Goal: Information Seeking & Learning: Learn about a topic

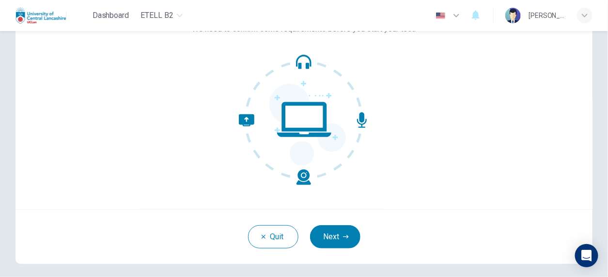
scroll to position [75, 0]
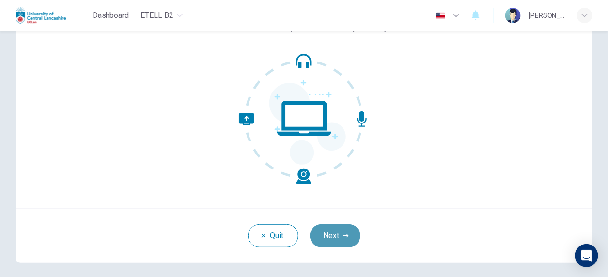
click at [334, 241] on button "Next" at bounding box center [335, 235] width 50 height 23
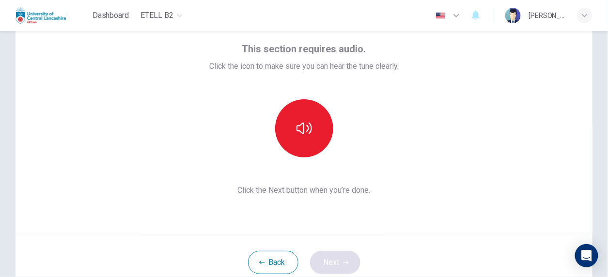
scroll to position [47, 0]
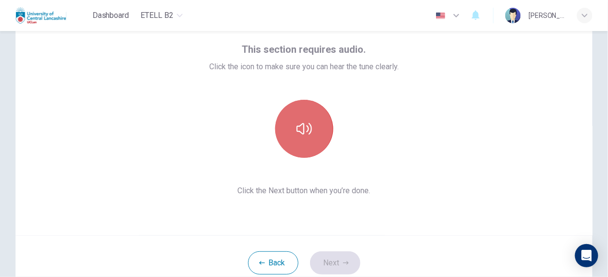
click at [292, 140] on button "button" at bounding box center [304, 129] width 58 height 58
click at [303, 127] on icon "button" at bounding box center [303, 128] width 15 height 15
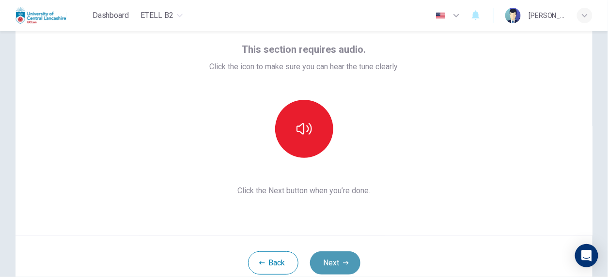
click at [336, 264] on button "Next" at bounding box center [335, 262] width 50 height 23
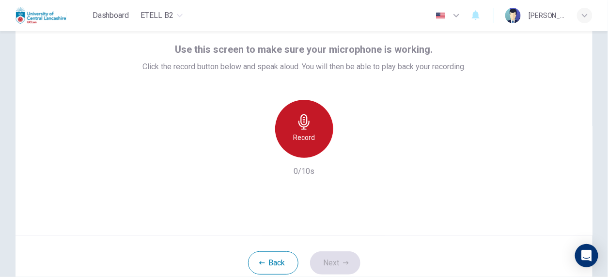
click at [310, 131] on div "Record" at bounding box center [304, 129] width 58 height 58
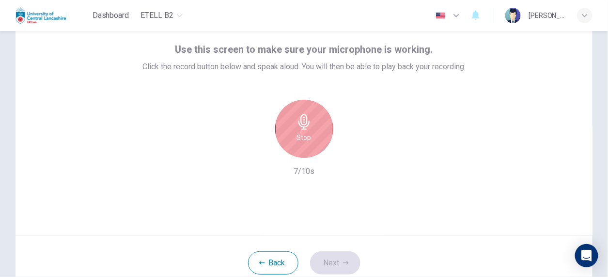
click at [310, 131] on div "Stop" at bounding box center [304, 129] width 58 height 58
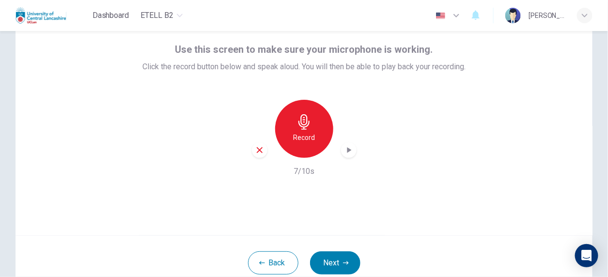
click at [344, 147] on icon "button" at bounding box center [349, 150] width 10 height 10
click at [346, 154] on div "button" at bounding box center [348, 149] width 15 height 15
click at [338, 260] on button "Next" at bounding box center [335, 262] width 50 height 23
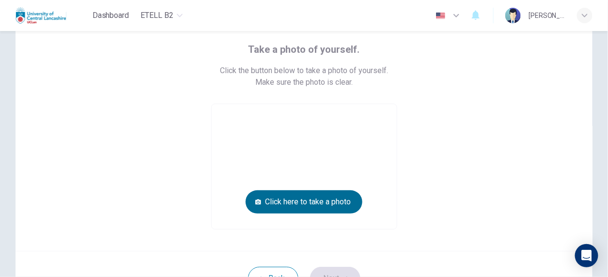
click at [280, 206] on button "Click here to take a photo" at bounding box center [304, 201] width 117 height 23
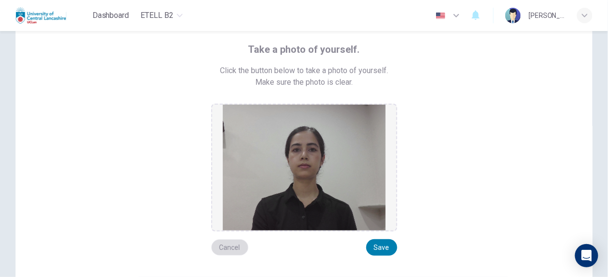
click at [228, 249] on button "Cancel" at bounding box center [229, 247] width 37 height 16
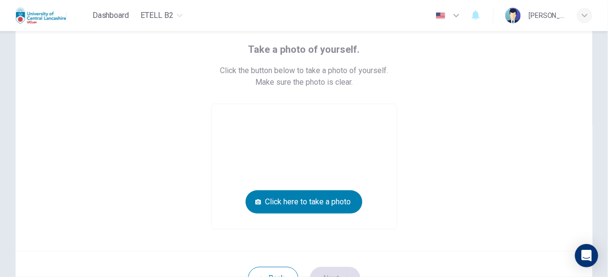
click at [228, 249] on div "Take a photo of yourself. Click the button below to take a photo of yourself. M…" at bounding box center [303, 127] width 577 height 248
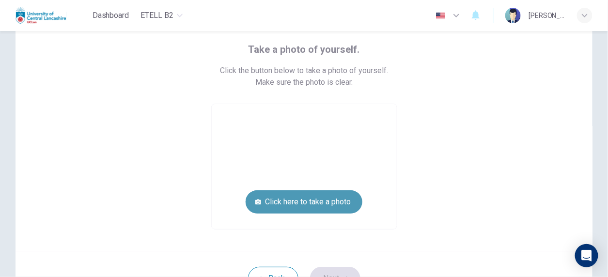
click at [300, 201] on button "Click here to take a photo" at bounding box center [304, 201] width 117 height 23
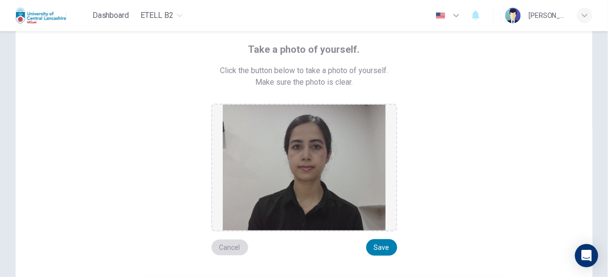
click at [231, 245] on button "Cancel" at bounding box center [229, 247] width 37 height 16
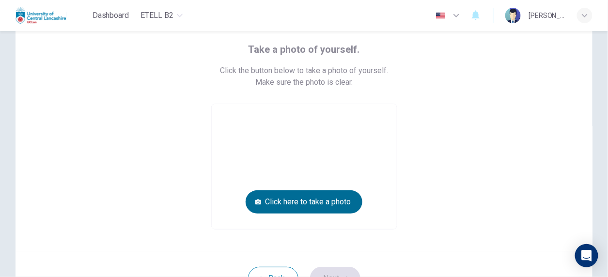
drag, startPoint x: 231, startPoint y: 245, endPoint x: 305, endPoint y: 199, distance: 87.0
click at [305, 199] on div "Take a photo of yourself. Click the button below to take a photo of yourself. M…" at bounding box center [303, 127] width 577 height 248
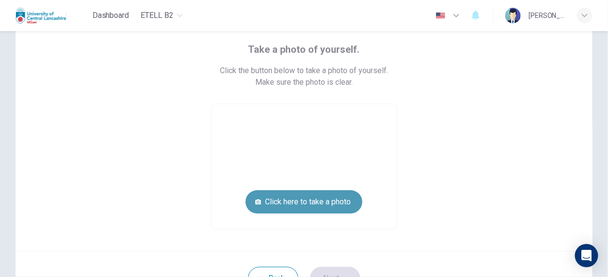
click at [305, 199] on button "Click here to take a photo" at bounding box center [304, 201] width 117 height 23
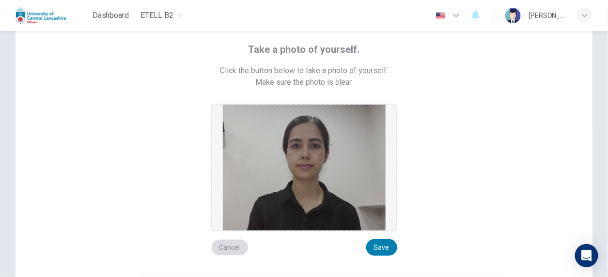
click at [228, 250] on button "Cancel" at bounding box center [229, 247] width 37 height 16
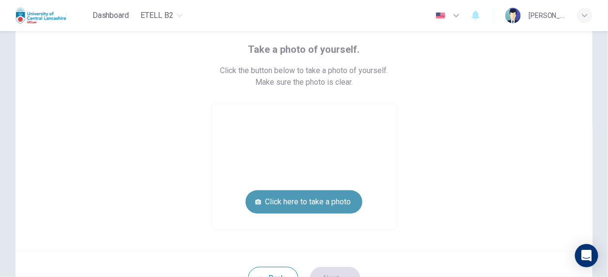
click at [305, 200] on button "Click here to take a photo" at bounding box center [304, 201] width 117 height 23
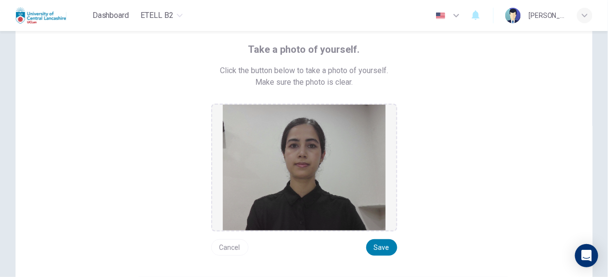
click at [225, 246] on button "Cancel" at bounding box center [229, 247] width 37 height 16
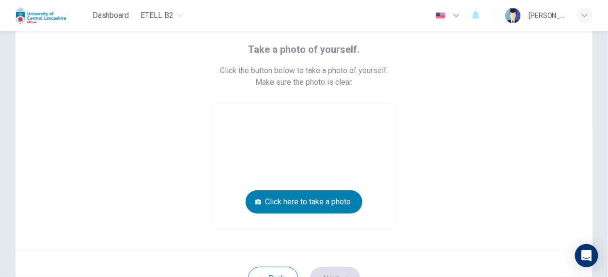
click at [225, 246] on div "Take a photo of yourself. Click the button below to take a photo of yourself. M…" at bounding box center [303, 127] width 577 height 248
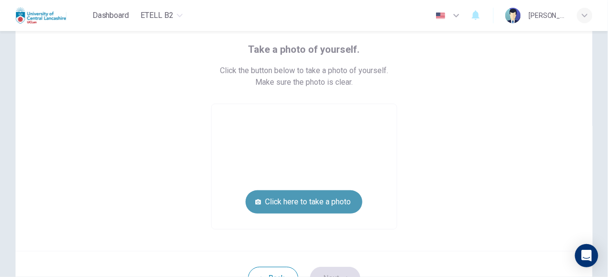
click at [296, 203] on button "Click here to take a photo" at bounding box center [304, 201] width 117 height 23
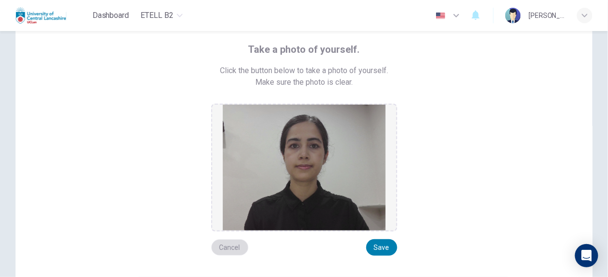
click at [232, 245] on button "Cancel" at bounding box center [229, 247] width 37 height 16
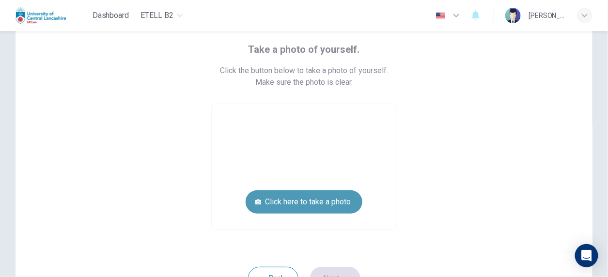
click at [306, 200] on button "Click here to take a photo" at bounding box center [304, 201] width 117 height 23
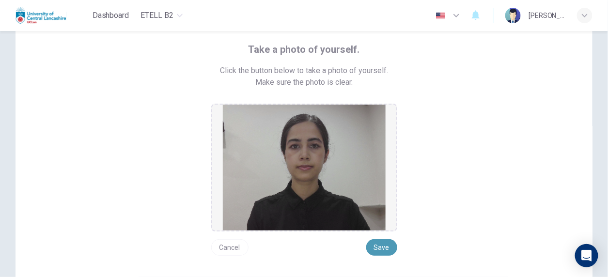
click at [375, 248] on button "Save" at bounding box center [381, 247] width 31 height 16
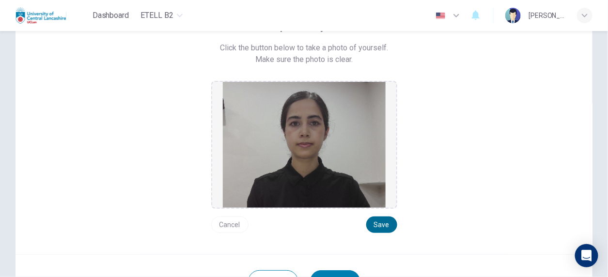
scroll to position [71, 0]
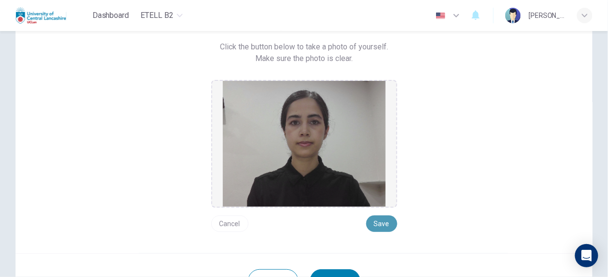
click at [384, 225] on button "Save" at bounding box center [381, 224] width 31 height 16
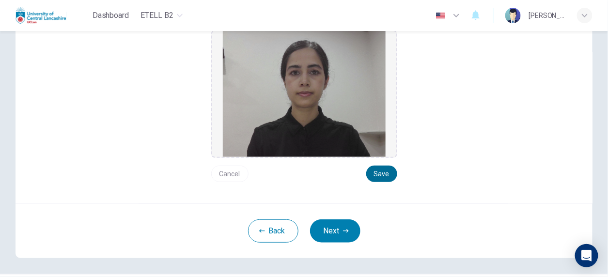
scroll to position [125, 0]
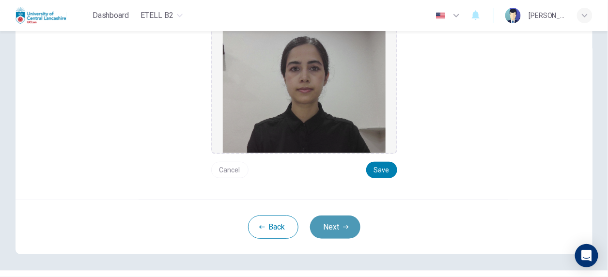
click at [343, 227] on icon "button" at bounding box center [346, 227] width 6 height 6
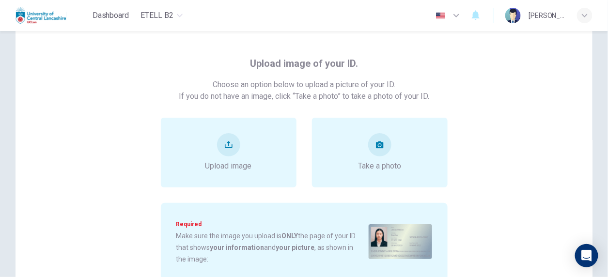
scroll to position [31, 0]
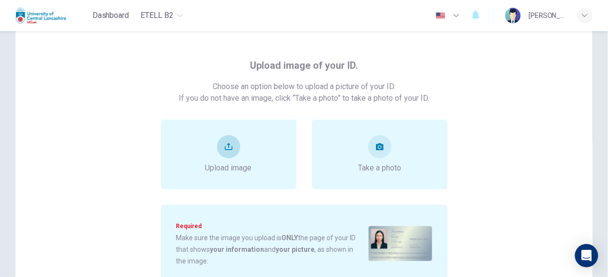
click at [218, 149] on button "upload" at bounding box center [228, 146] width 23 height 23
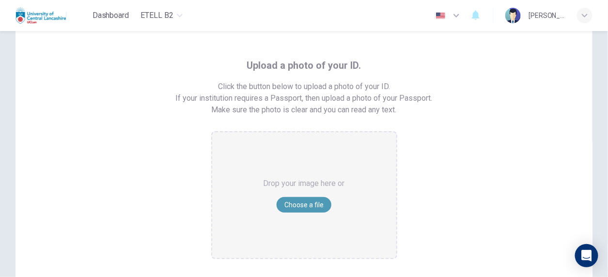
click at [294, 204] on button "Choose a file" at bounding box center [304, 204] width 55 height 15
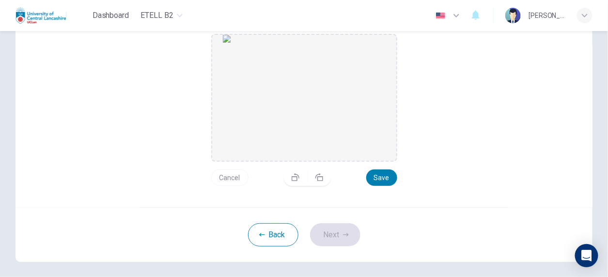
scroll to position [129, 0]
click at [383, 176] on button "Save" at bounding box center [381, 177] width 31 height 16
click at [338, 230] on button "Next" at bounding box center [335, 234] width 50 height 23
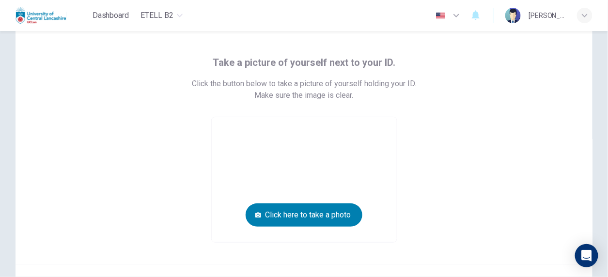
scroll to position [33, 0]
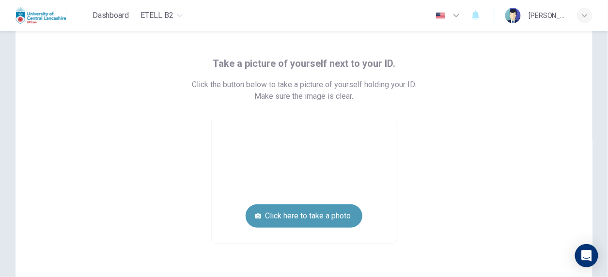
click at [322, 215] on button "Click here to take a photo" at bounding box center [304, 215] width 117 height 23
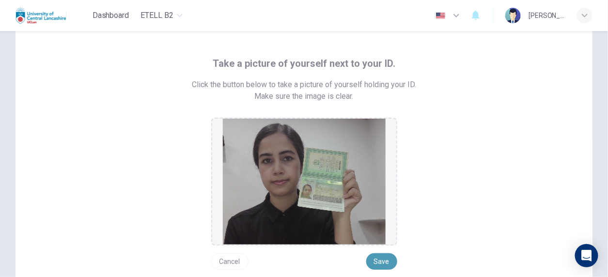
click at [380, 264] on button "Save" at bounding box center [381, 261] width 31 height 16
click at [238, 262] on button "Cancel" at bounding box center [229, 261] width 37 height 16
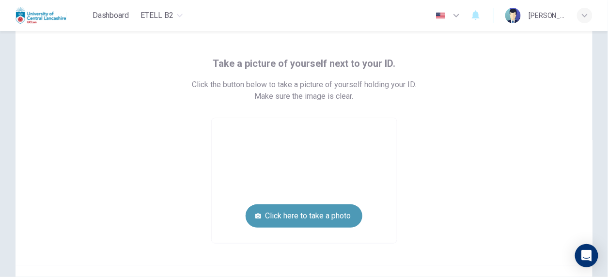
click at [291, 215] on button "Click here to take a photo" at bounding box center [304, 215] width 117 height 23
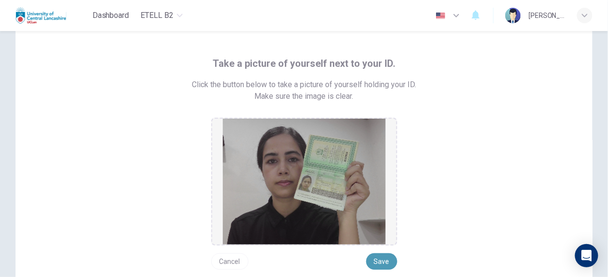
click at [385, 264] on button "Save" at bounding box center [381, 261] width 31 height 16
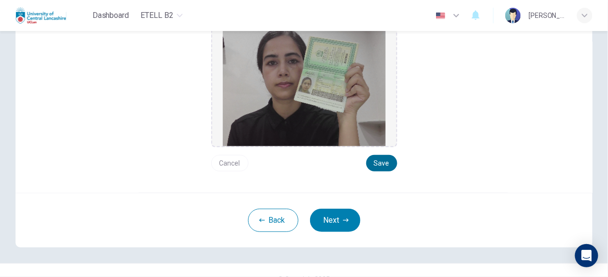
scroll to position [139, 0]
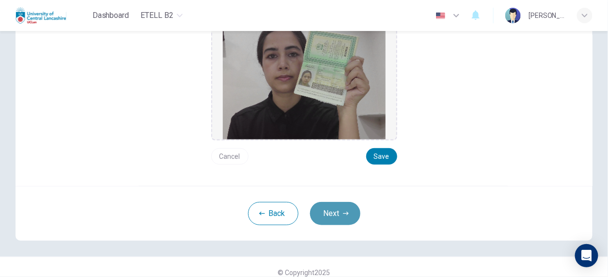
click at [340, 216] on button "Next" at bounding box center [335, 213] width 50 height 23
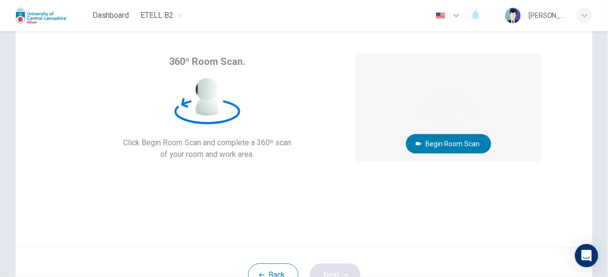
scroll to position [34, 0]
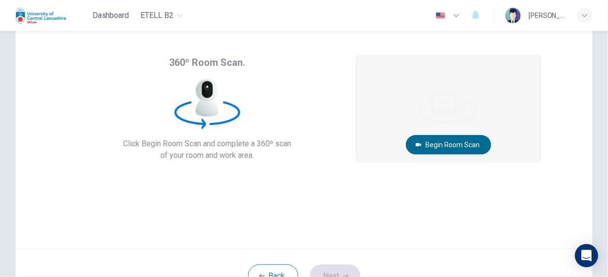
click at [446, 143] on button "Begin Room Scan" at bounding box center [448, 144] width 85 height 19
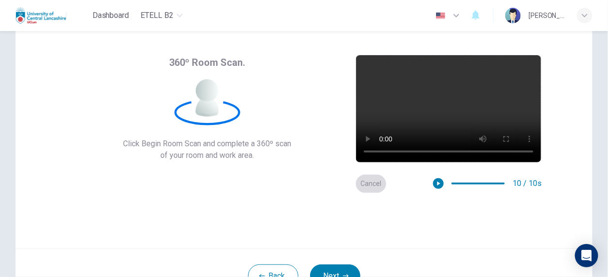
click at [369, 182] on button "Cancel" at bounding box center [370, 183] width 31 height 19
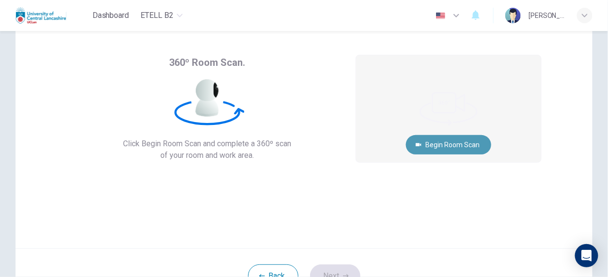
click at [439, 148] on button "Begin Room Scan" at bounding box center [448, 144] width 85 height 19
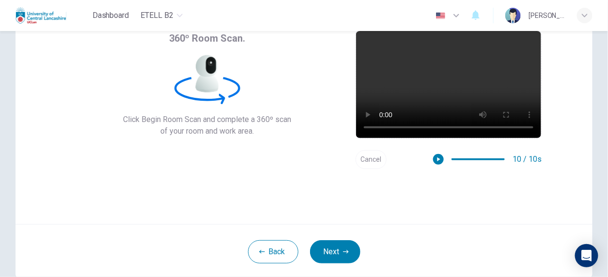
scroll to position [67, 0]
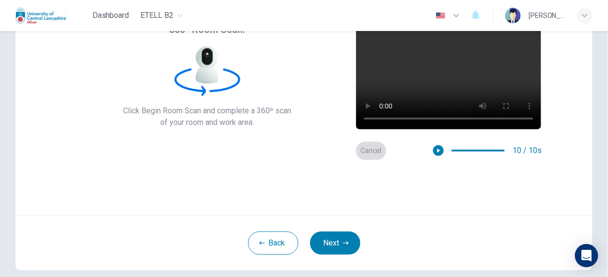
click at [368, 151] on button "Cancel" at bounding box center [370, 150] width 31 height 19
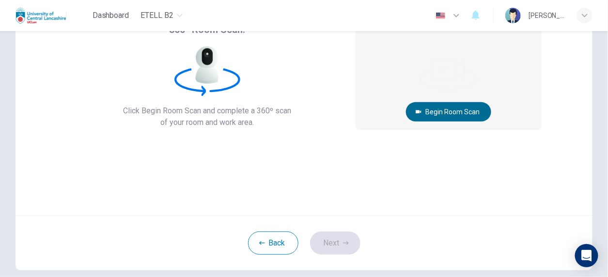
scroll to position [67, 0]
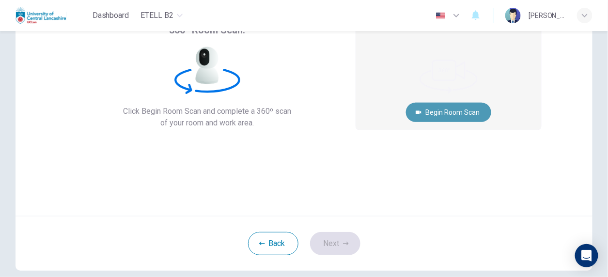
click at [452, 109] on button "Begin Room Scan" at bounding box center [448, 112] width 85 height 19
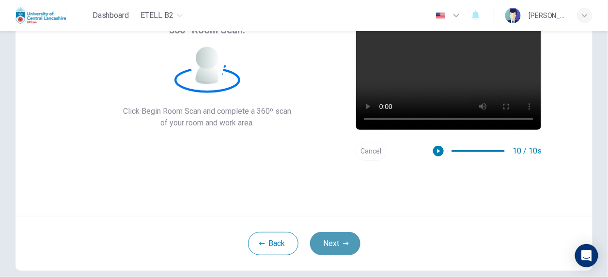
click at [339, 240] on button "Next" at bounding box center [335, 243] width 50 height 23
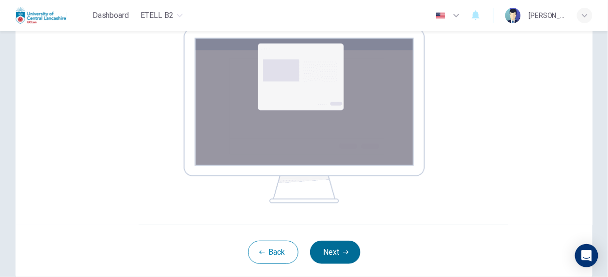
scroll to position [206, 0]
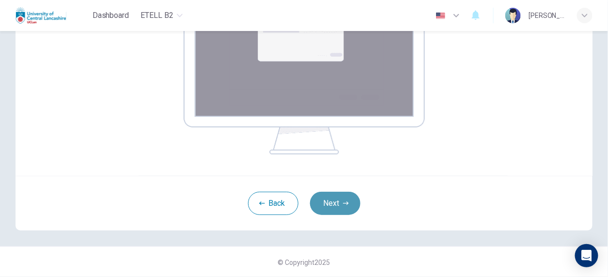
click at [341, 206] on button "Next" at bounding box center [335, 203] width 50 height 23
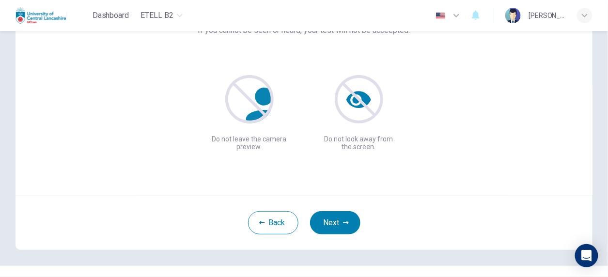
scroll to position [82, 0]
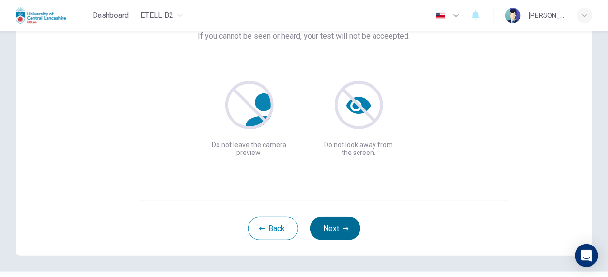
click at [337, 239] on button "Next" at bounding box center [335, 228] width 50 height 23
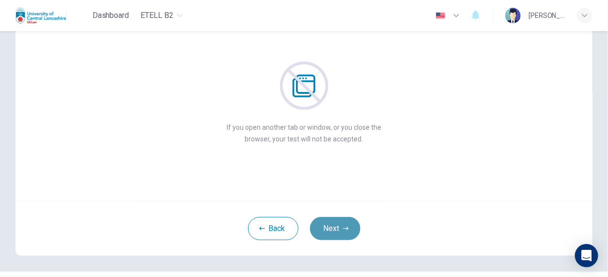
click at [333, 226] on button "Next" at bounding box center [335, 228] width 50 height 23
click at [343, 227] on icon "button" at bounding box center [346, 229] width 6 height 6
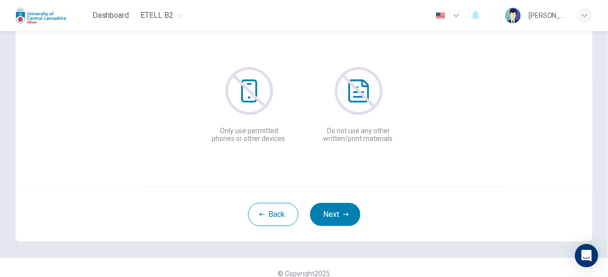
scroll to position [96, 0]
click at [323, 218] on button "Next" at bounding box center [335, 213] width 50 height 23
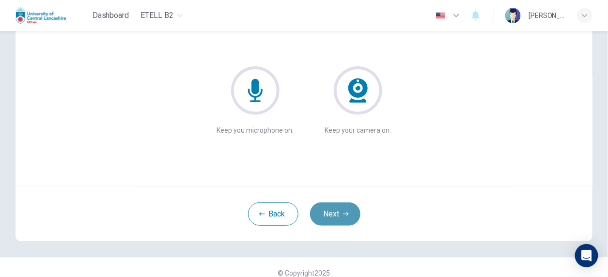
click at [338, 211] on button "Next" at bounding box center [335, 213] width 50 height 23
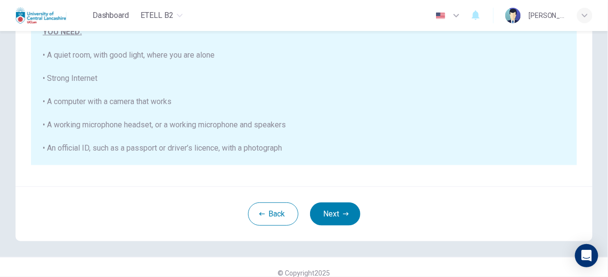
scroll to position [230, 0]
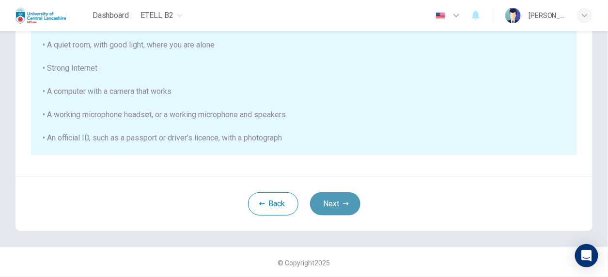
click at [338, 203] on button "Next" at bounding box center [335, 203] width 50 height 23
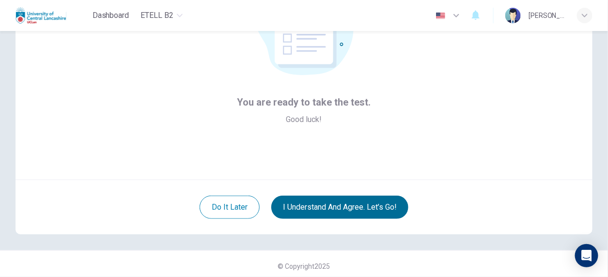
scroll to position [107, 0]
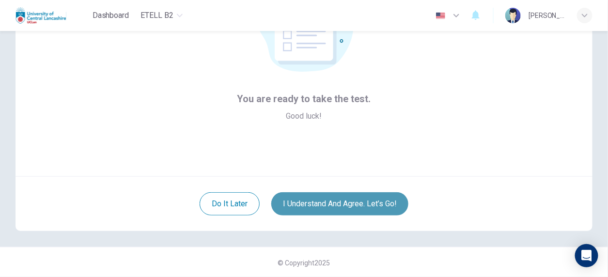
click at [358, 204] on button "I understand and agree. Let’s go!" at bounding box center [339, 203] width 137 height 23
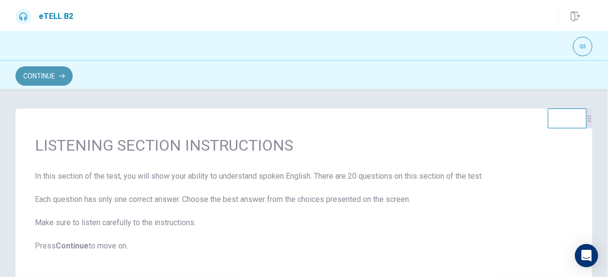
click at [52, 77] on button "Continue" at bounding box center [43, 75] width 57 height 19
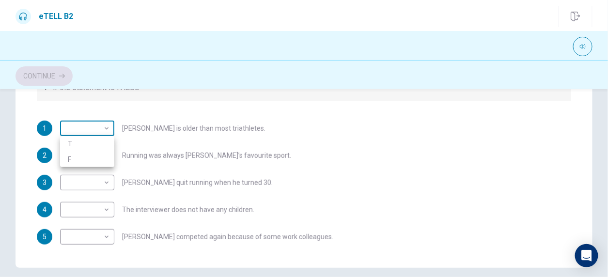
click at [107, 127] on body "This site uses cookies, as explained in our Privacy Policy . If you agree to th…" at bounding box center [304, 138] width 608 height 277
click at [107, 127] on div at bounding box center [304, 138] width 608 height 277
click at [107, 128] on body "This site uses cookies, as explained in our Privacy Policy . If you agree to th…" at bounding box center [304, 138] width 608 height 277
click at [98, 143] on li "T" at bounding box center [87, 143] width 54 height 15
type input "*"
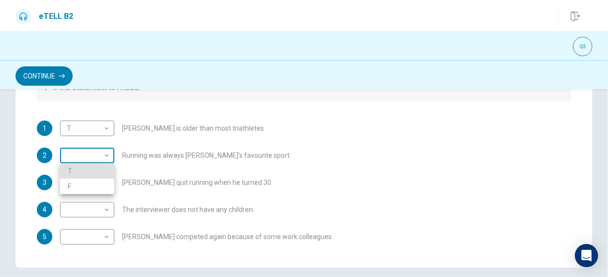
click at [107, 153] on body "This site uses cookies, as explained in our Privacy Policy . If you agree to th…" at bounding box center [304, 138] width 608 height 277
click at [95, 168] on li "T" at bounding box center [87, 170] width 54 height 15
type input "*"
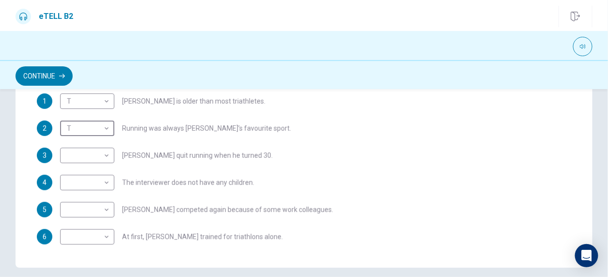
scroll to position [27, 0]
click at [106, 155] on body "This site uses cookies, as explained in our Privacy Policy . If you agree to th…" at bounding box center [304, 138] width 608 height 277
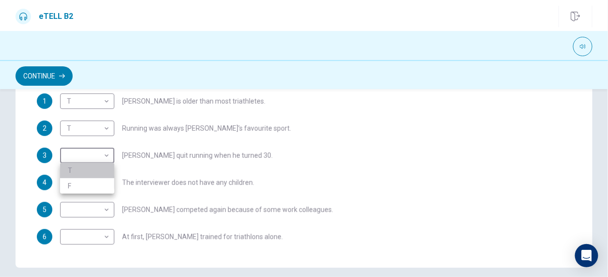
click at [98, 173] on li "T" at bounding box center [87, 170] width 54 height 15
type input "*"
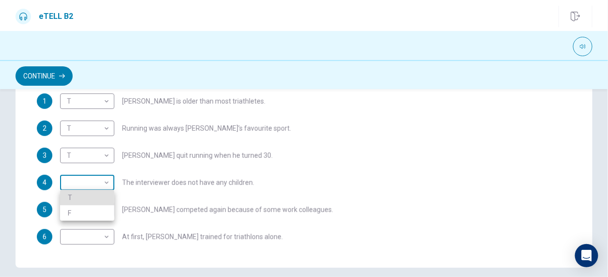
click at [108, 184] on body "This site uses cookies, as explained in our Privacy Policy . If you agree to th…" at bounding box center [304, 138] width 608 height 277
click at [91, 211] on li "F" at bounding box center [87, 212] width 54 height 15
type input "*"
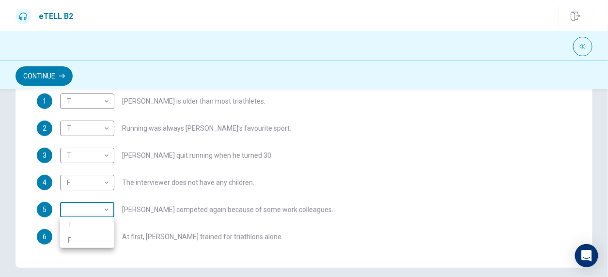
click at [108, 209] on body "This site uses cookies, as explained in our Privacy Policy . If you agree to th…" at bounding box center [304, 138] width 608 height 277
click at [97, 221] on li "T" at bounding box center [87, 224] width 54 height 15
type input "*"
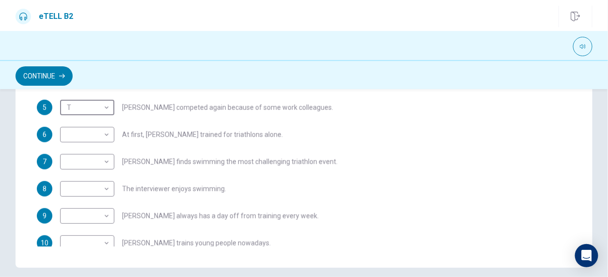
scroll to position [130, 0]
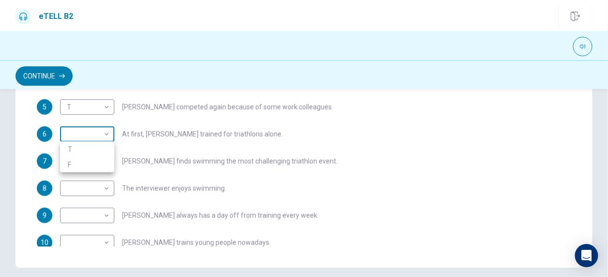
click at [108, 132] on body "This site uses cookies, as explained in our Privacy Policy . If you agree to th…" at bounding box center [304, 138] width 608 height 277
click at [84, 162] on li "F" at bounding box center [87, 164] width 54 height 15
type input "*"
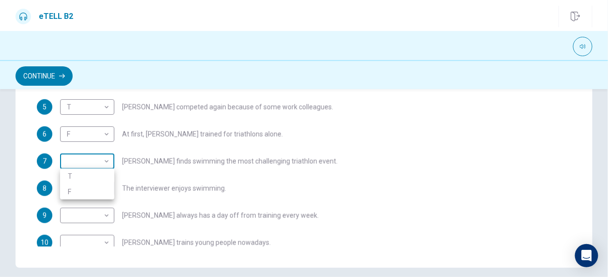
click at [109, 161] on body "This site uses cookies, as explained in our Privacy Policy . If you agree to th…" at bounding box center [304, 138] width 608 height 277
click at [96, 173] on li "T" at bounding box center [87, 176] width 54 height 15
type input "*"
click at [106, 188] on body "This site uses cookies, as explained in our Privacy Policy . If you agree to th…" at bounding box center [304, 138] width 608 height 277
click at [99, 216] on li "F" at bounding box center [87, 218] width 54 height 15
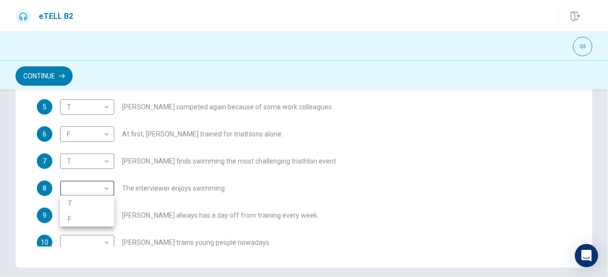
type input "*"
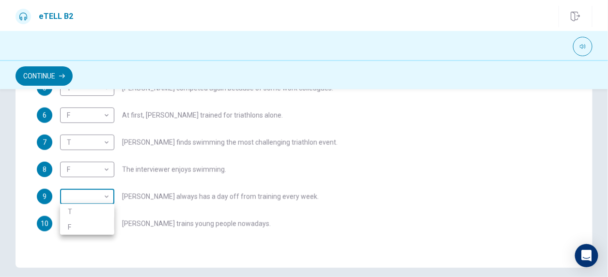
click at [109, 195] on body "This site uses cookies, as explained in our Privacy Policy . If you agree to th…" at bounding box center [304, 138] width 608 height 277
click at [96, 210] on li "T" at bounding box center [87, 211] width 54 height 15
type input "*"
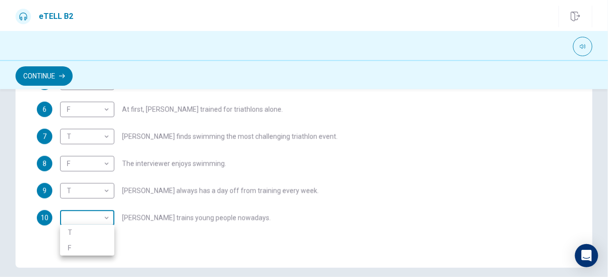
click at [107, 220] on body "This site uses cookies, as explained in our Privacy Policy . If you agree to th…" at bounding box center [304, 138] width 608 height 277
click at [98, 228] on li "T" at bounding box center [87, 232] width 54 height 15
type input "*"
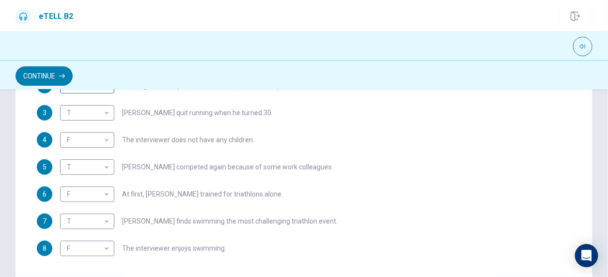
scroll to position [81, 0]
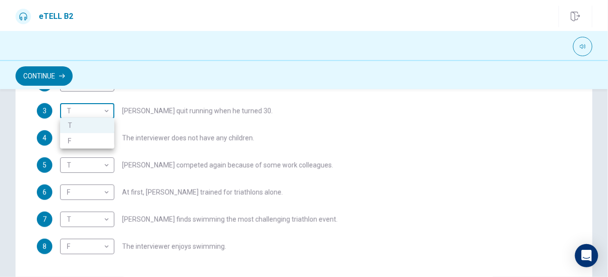
click at [105, 110] on body "This site uses cookies, as explained in our Privacy Policy . If you agree to th…" at bounding box center [304, 138] width 608 height 277
click at [90, 140] on li "F" at bounding box center [87, 140] width 54 height 15
type input "*"
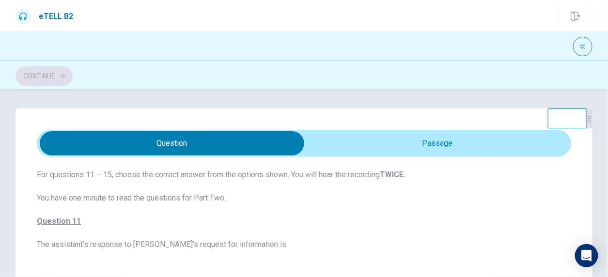
scroll to position [0, 0]
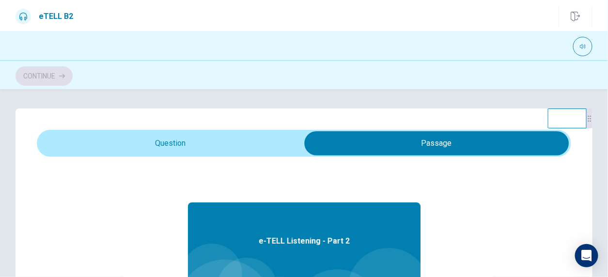
type input "*"
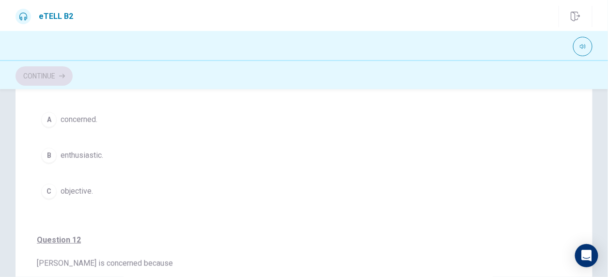
scroll to position [95, 0]
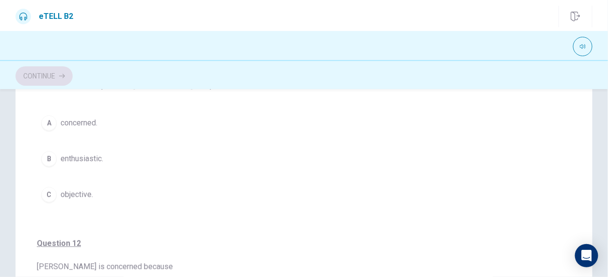
click at [51, 157] on div "B" at bounding box center [48, 158] width 15 height 15
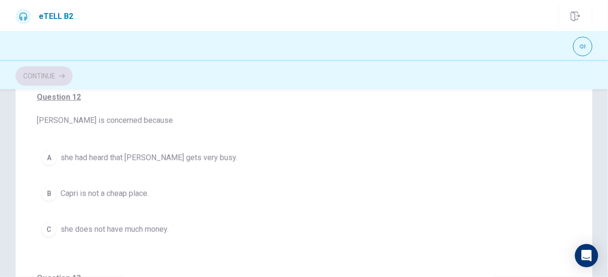
scroll to position [200, 0]
click at [49, 191] on div "B" at bounding box center [48, 194] width 15 height 15
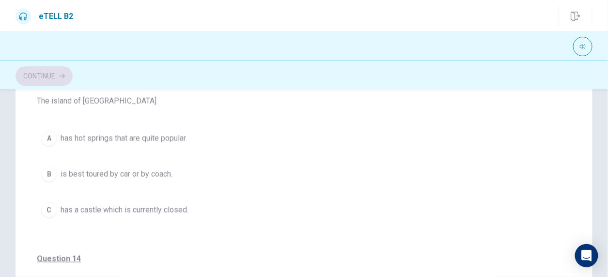
scroll to position [402, 0]
click at [51, 132] on div "A" at bounding box center [48, 136] width 15 height 15
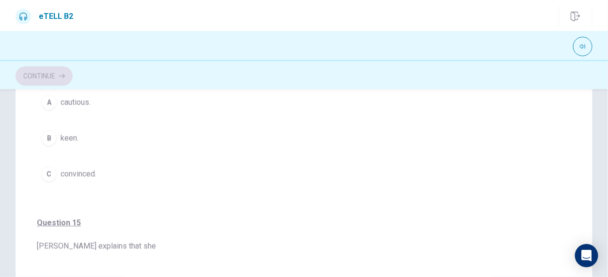
scroll to position [622, 0]
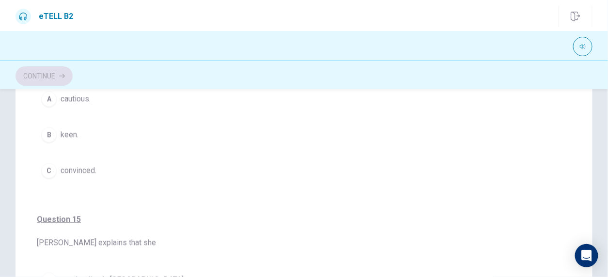
click at [46, 128] on div "B" at bounding box center [48, 134] width 15 height 15
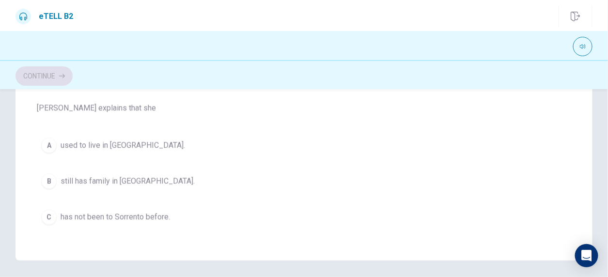
scroll to position [241, 0]
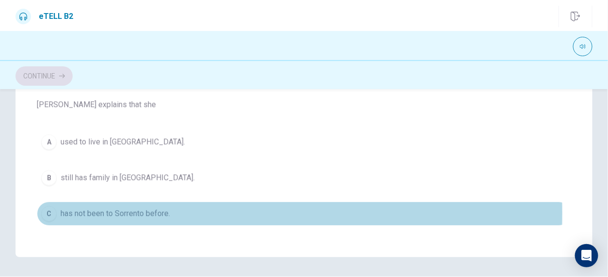
click at [54, 208] on div "C" at bounding box center [48, 213] width 15 height 15
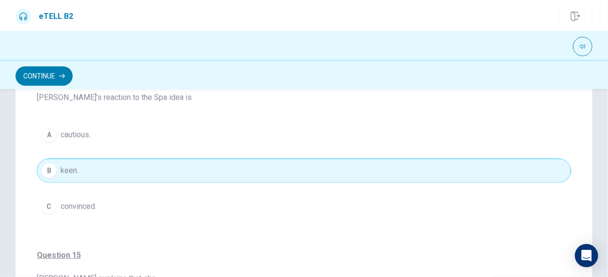
scroll to position [617, 0]
click at [70, 201] on span "convinced." at bounding box center [79, 205] width 36 height 12
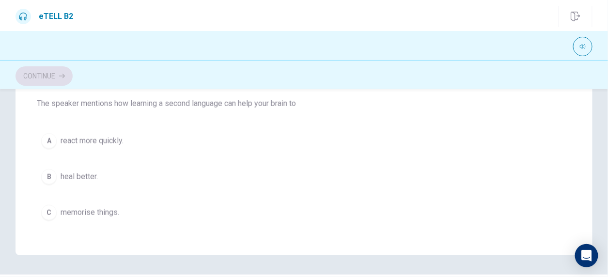
scroll to position [59, 0]
click at [88, 177] on span "heal better." at bounding box center [79, 178] width 37 height 12
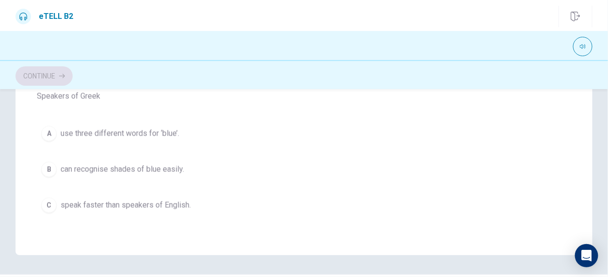
scroll to position [250, 0]
click at [53, 162] on div "B" at bounding box center [48, 167] width 15 height 15
click at [59, 129] on button "A how you think about time." at bounding box center [304, 134] width 534 height 24
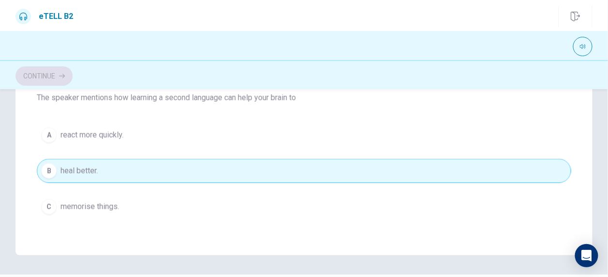
scroll to position [66, 0]
click at [86, 202] on span "memorise things." at bounding box center [90, 206] width 59 height 12
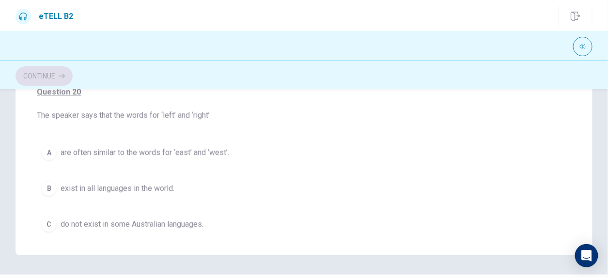
scroll to position [592, 0]
click at [53, 216] on div "C" at bounding box center [48, 223] width 15 height 15
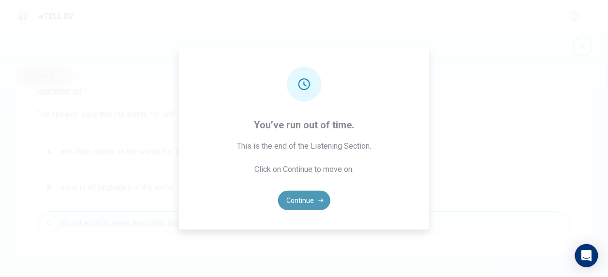
click at [307, 201] on button "Continue" at bounding box center [304, 200] width 52 height 19
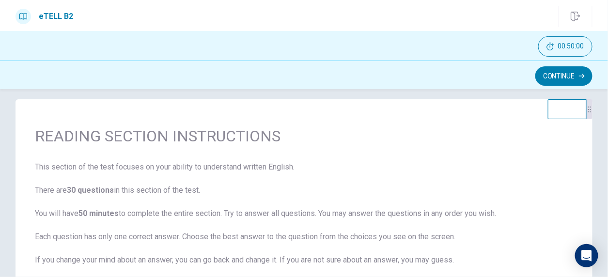
scroll to position [0, 0]
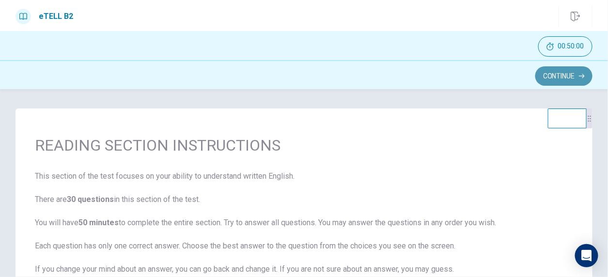
click at [557, 76] on button "Continue" at bounding box center [563, 75] width 57 height 19
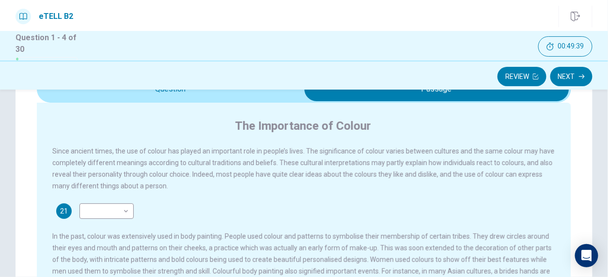
scroll to position [62, 0]
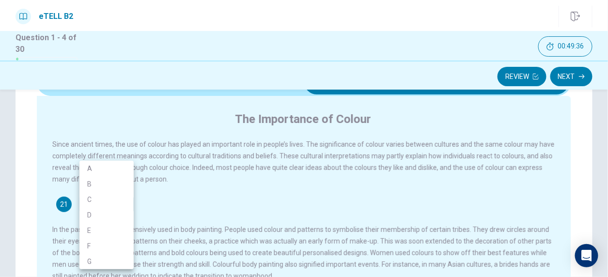
click at [126, 204] on body "This site uses cookies, as explained in our Privacy Policy . If you agree to th…" at bounding box center [304, 138] width 608 height 277
click at [177, 200] on div at bounding box center [304, 138] width 608 height 277
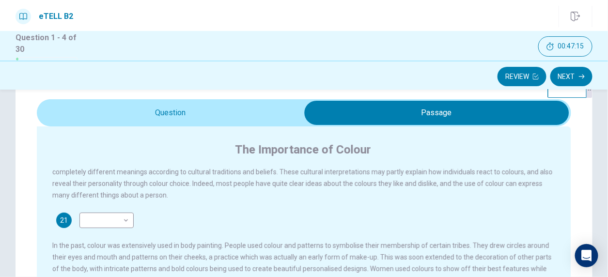
scroll to position [48, 0]
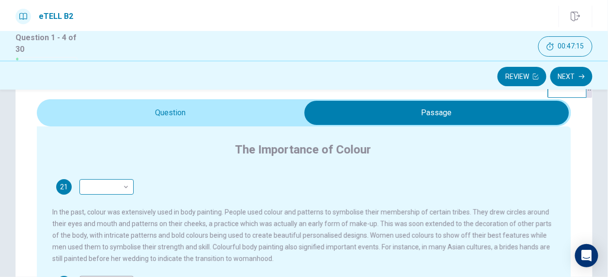
click at [124, 189] on body "This site uses cookies, as explained in our Privacy Policy . If you agree to th…" at bounding box center [304, 138] width 608 height 277
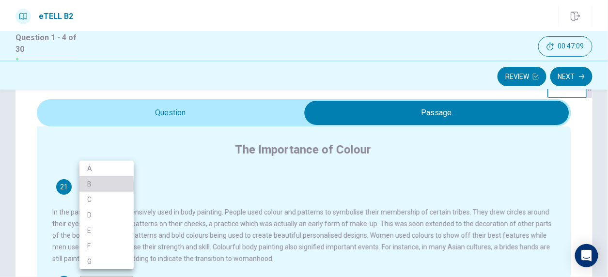
click at [92, 183] on li "B" at bounding box center [106, 183] width 54 height 15
type input "*"
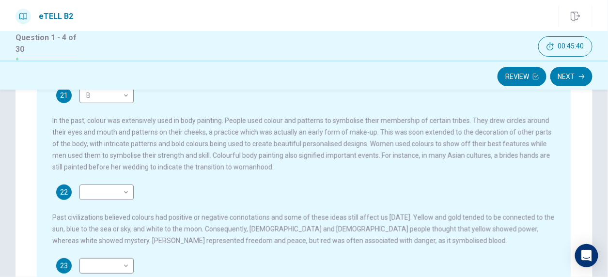
scroll to position [172, 0]
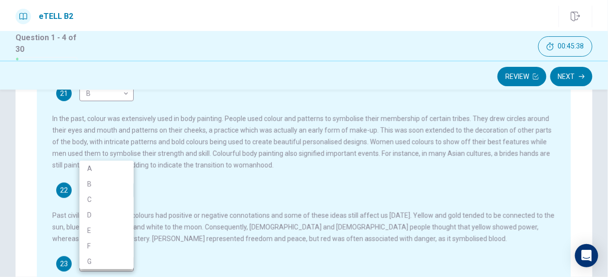
click at [128, 191] on body "This site uses cookies, as explained in our Privacy Policy . If you agree to th…" at bounding box center [304, 138] width 608 height 277
click at [118, 199] on li "C" at bounding box center [106, 199] width 54 height 15
type input "*"
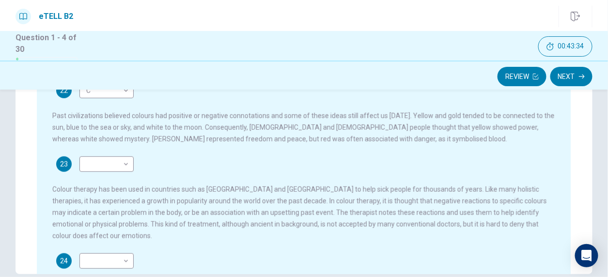
scroll to position [225, 0]
click at [127, 163] on body "This site uses cookies, as explained in our Privacy Policy . If you agree to th…" at bounding box center [304, 138] width 608 height 277
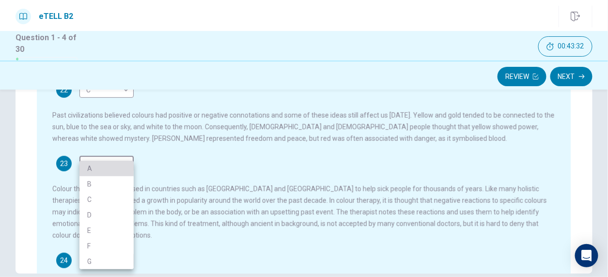
click at [114, 165] on li "A" at bounding box center [106, 168] width 54 height 15
type input "*"
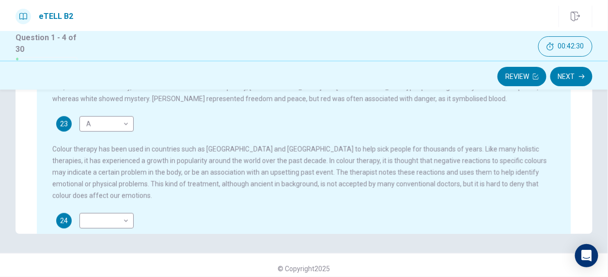
scroll to position [271, 0]
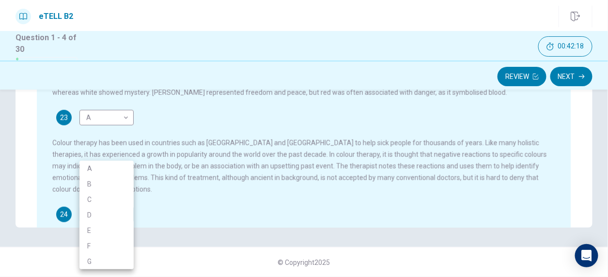
click at [126, 204] on body "This site uses cookies, as explained in our Privacy Policy . If you agree to th…" at bounding box center [304, 138] width 608 height 277
click at [186, 200] on div at bounding box center [304, 138] width 608 height 277
click at [123, 209] on body "This site uses cookies, as explained in our Privacy Policy . If you agree to th…" at bounding box center [304, 138] width 608 height 277
click at [109, 259] on li "G" at bounding box center [106, 261] width 54 height 15
type input "*"
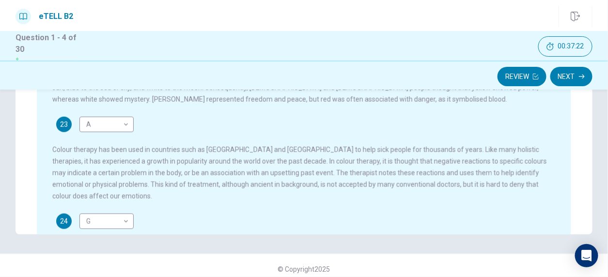
scroll to position [270, 0]
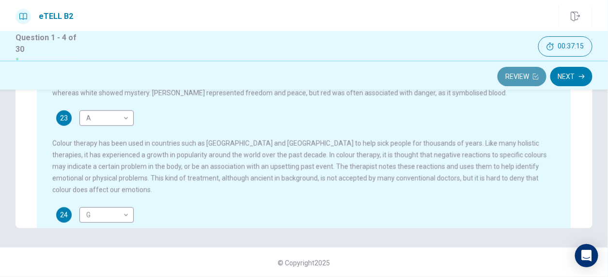
click at [530, 78] on button "Review" at bounding box center [521, 76] width 49 height 19
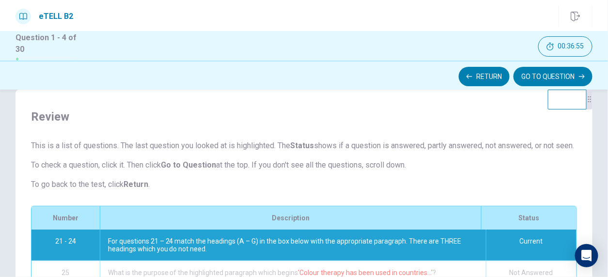
scroll to position [0, 0]
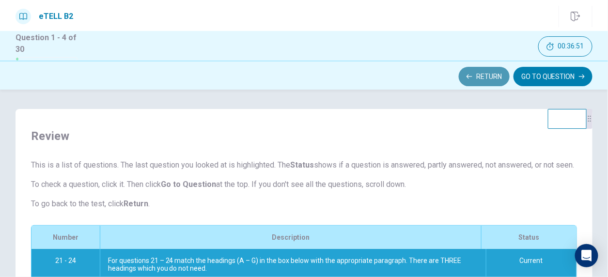
click at [474, 74] on button "Return" at bounding box center [484, 76] width 51 height 19
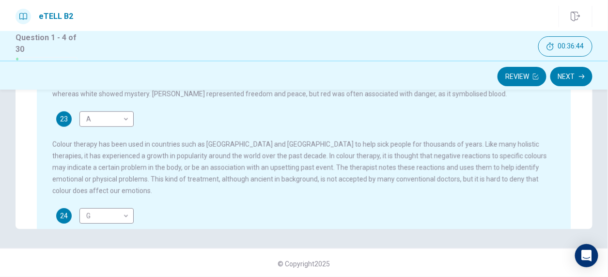
scroll to position [271, 0]
click at [576, 78] on button "Next" at bounding box center [571, 76] width 42 height 19
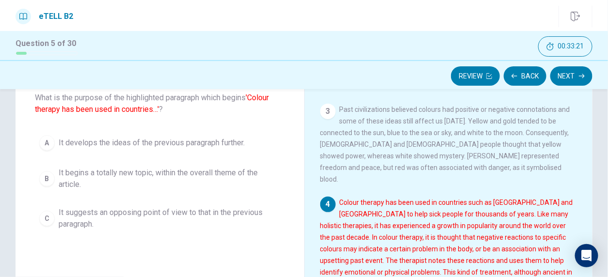
scroll to position [199, 0]
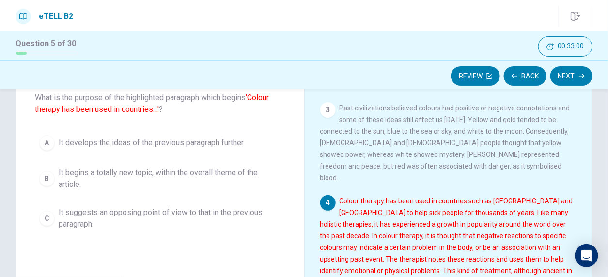
click at [55, 175] on button "B It begins a totally new topic, within the overall theme of the article." at bounding box center [160, 179] width 250 height 32
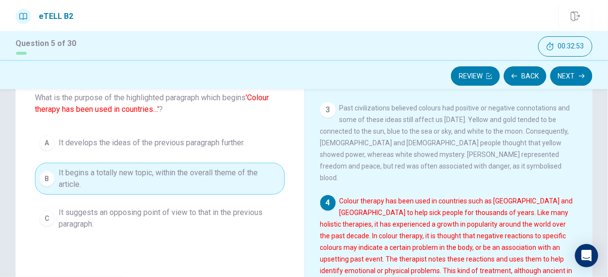
click at [196, 148] on span "It develops the ideas of the previous paragraph further." at bounding box center [152, 143] width 186 height 12
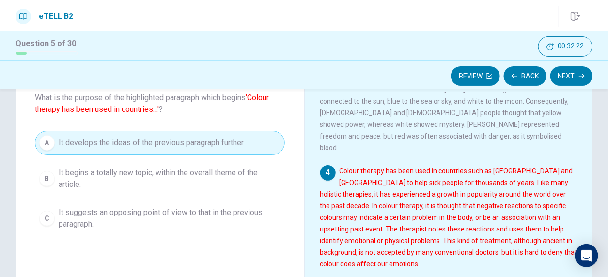
scroll to position [232, 0]
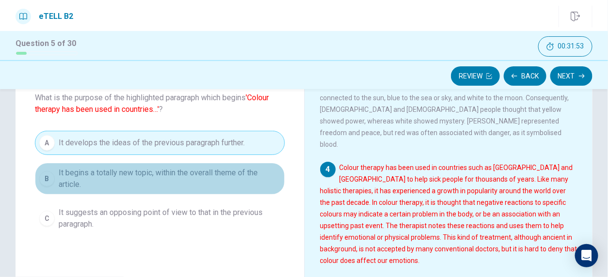
click at [183, 172] on span "It begins a totally new topic, within the overall theme of the article." at bounding box center [170, 178] width 222 height 23
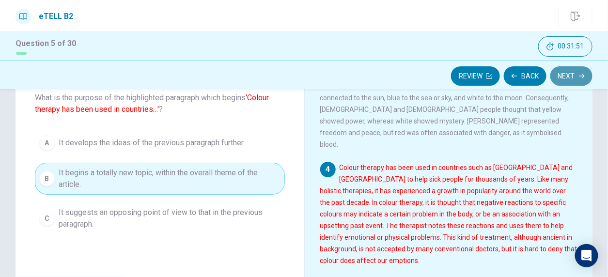
click at [568, 72] on button "Next" at bounding box center [571, 75] width 42 height 19
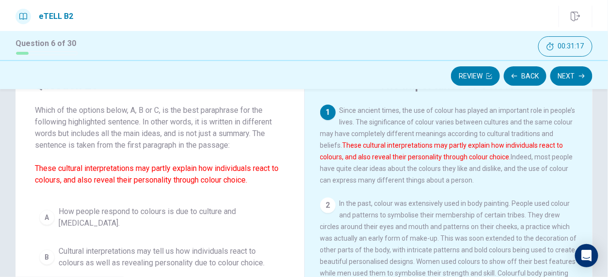
scroll to position [47, 0]
click at [125, 215] on span "How people respond to colours is due to culture and [MEDICAL_DATA]." at bounding box center [170, 216] width 222 height 23
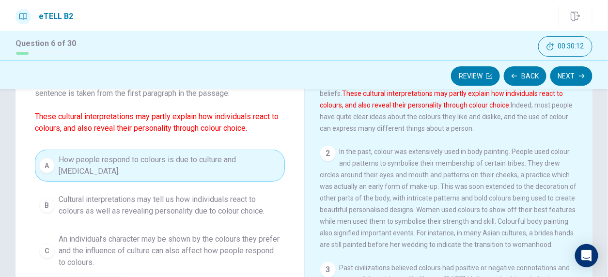
scroll to position [99, 0]
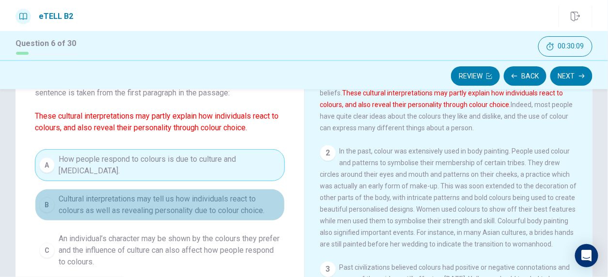
click at [180, 202] on span "Cultural interpretations may tell us how individuals react to colours as well a…" at bounding box center [170, 204] width 222 height 23
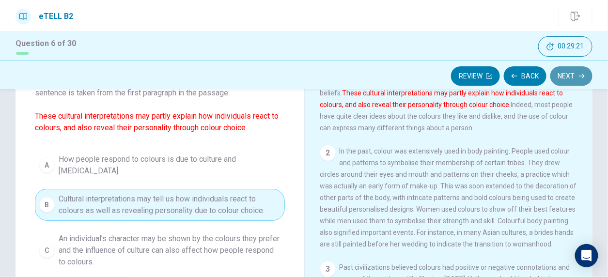
click at [580, 76] on icon "button" at bounding box center [582, 76] width 6 height 4
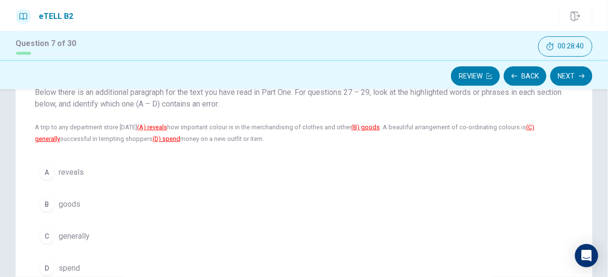
scroll to position [64, 0]
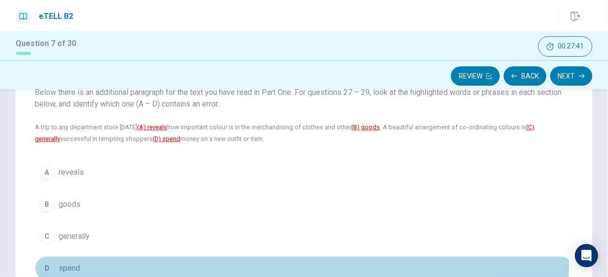
click at [57, 262] on button "D spend" at bounding box center [304, 268] width 538 height 24
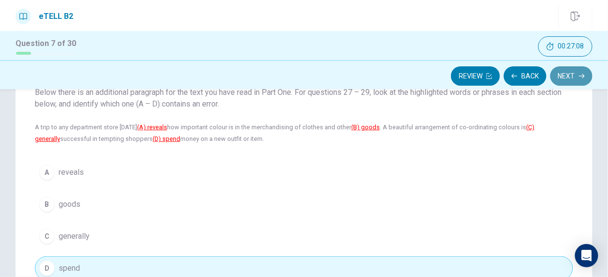
click at [566, 77] on button "Next" at bounding box center [571, 75] width 42 height 19
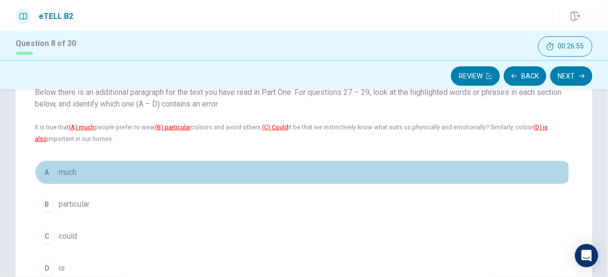
click at [71, 173] on span "much" at bounding box center [68, 173] width 18 height 12
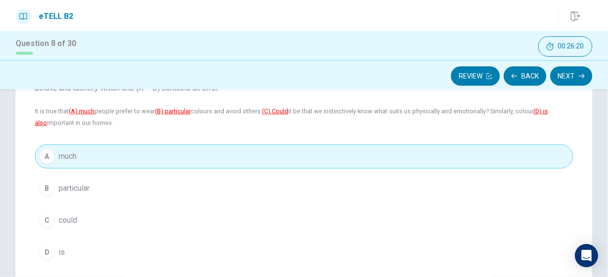
scroll to position [81, 0]
click at [576, 73] on button "Next" at bounding box center [571, 75] width 42 height 19
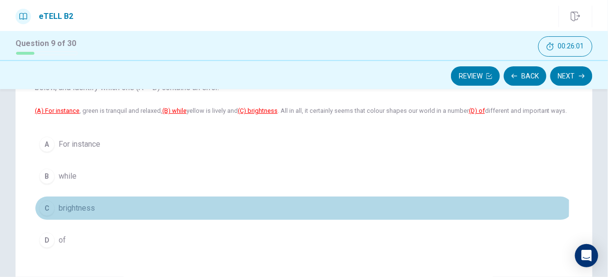
click at [83, 203] on span "brightness" at bounding box center [77, 208] width 36 height 12
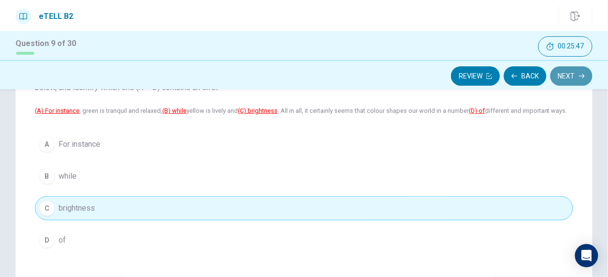
click at [565, 75] on button "Next" at bounding box center [571, 75] width 42 height 19
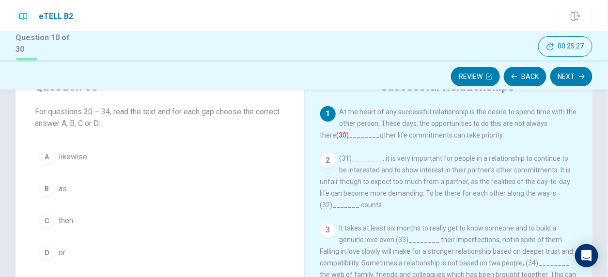
scroll to position [44, 0]
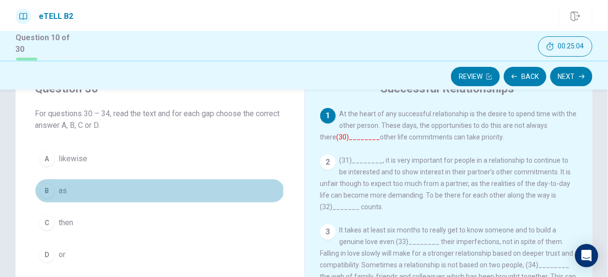
click at [66, 190] on span "as" at bounding box center [63, 191] width 8 height 12
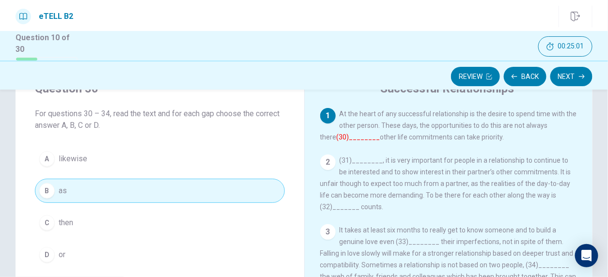
drag, startPoint x: 121, startPoint y: 194, endPoint x: 335, endPoint y: 130, distance: 223.4
click at [335, 130] on div "Question 30 For questions 30 – 34, read the text and for each gap choose the co…" at bounding box center [303, 233] width 577 height 337
drag, startPoint x: 335, startPoint y: 130, endPoint x: 338, endPoint y: 136, distance: 6.7
click at [338, 136] on div "1 At the heart of any successful relationship is the desire to spend time with …" at bounding box center [449, 125] width 258 height 35
click at [338, 136] on font "(30)________" at bounding box center [359, 137] width 44 height 8
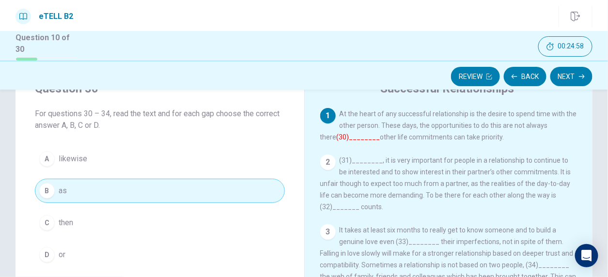
click at [338, 136] on font "(30)________" at bounding box center [359, 137] width 44 height 8
click at [337, 136] on font "(30)________" at bounding box center [359, 137] width 44 height 8
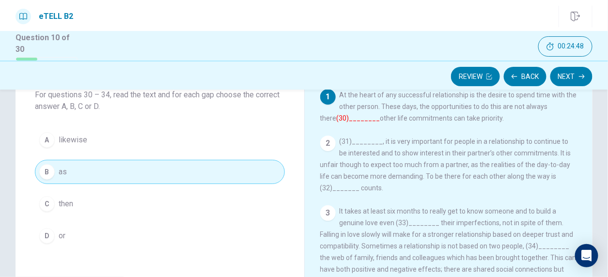
scroll to position [63, 0]
click at [339, 113] on font "(30)________" at bounding box center [359, 117] width 44 height 8
click at [339, 117] on font "(30)________" at bounding box center [359, 117] width 44 height 8
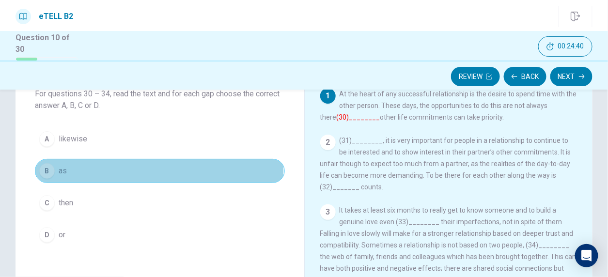
click at [61, 168] on span "as" at bounding box center [63, 171] width 8 height 12
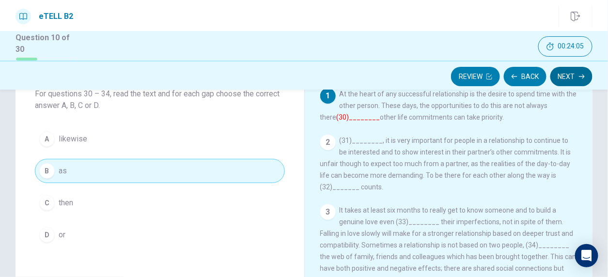
click at [579, 74] on icon "button" at bounding box center [582, 77] width 6 height 6
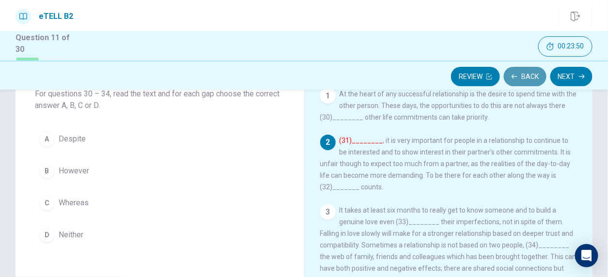
click at [532, 74] on button "Back" at bounding box center [525, 76] width 43 height 19
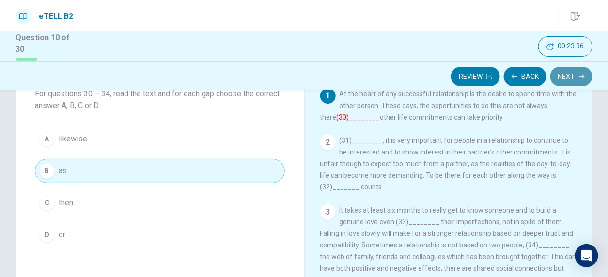
click at [583, 77] on icon "button" at bounding box center [582, 76] width 6 height 4
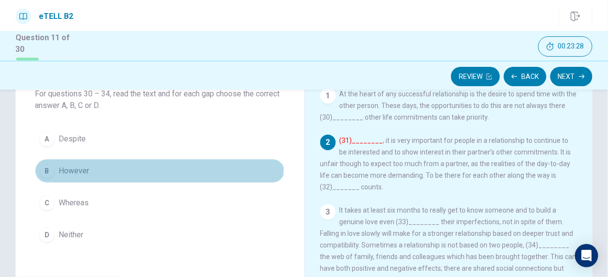
click at [129, 163] on button "B However" at bounding box center [160, 171] width 250 height 24
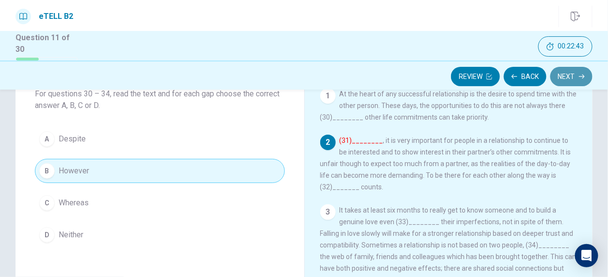
click at [581, 72] on button "Next" at bounding box center [571, 76] width 42 height 19
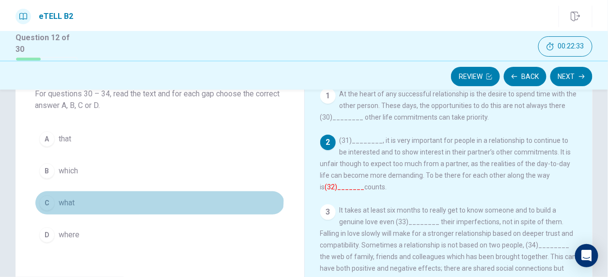
click at [75, 192] on button "C what" at bounding box center [160, 203] width 250 height 24
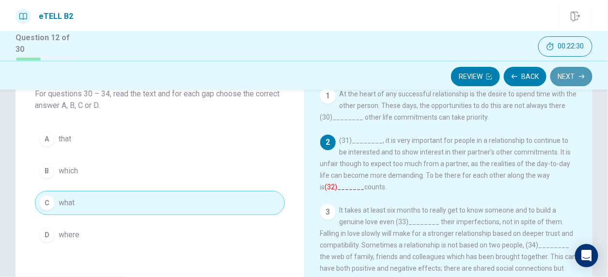
click at [579, 71] on button "Next" at bounding box center [571, 76] width 42 height 19
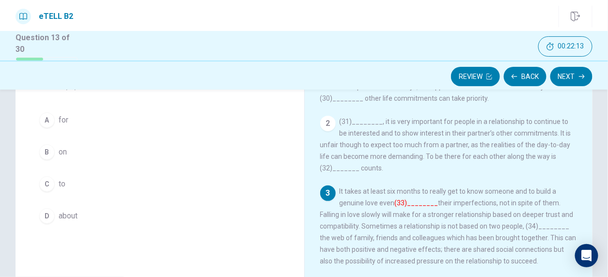
scroll to position [83, 0]
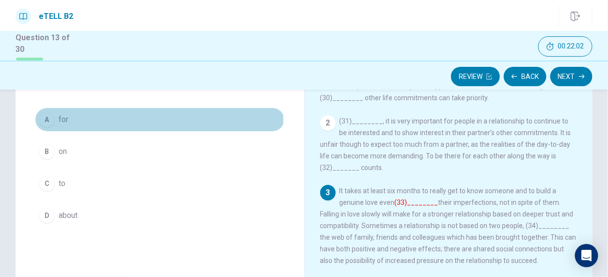
click at [79, 118] on button "A for" at bounding box center [160, 120] width 250 height 24
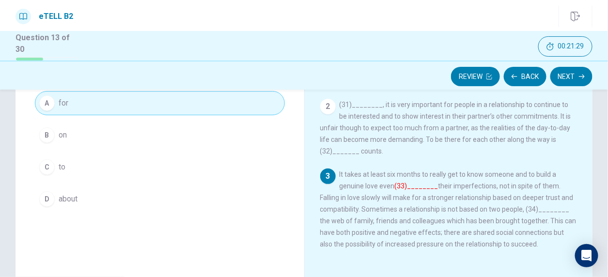
scroll to position [100, 0]
click at [569, 72] on button "Next" at bounding box center [571, 76] width 42 height 19
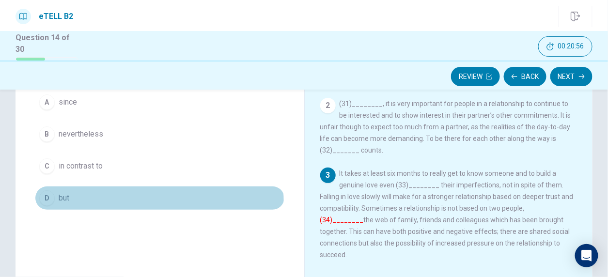
click at [130, 201] on button "D but" at bounding box center [160, 198] width 250 height 24
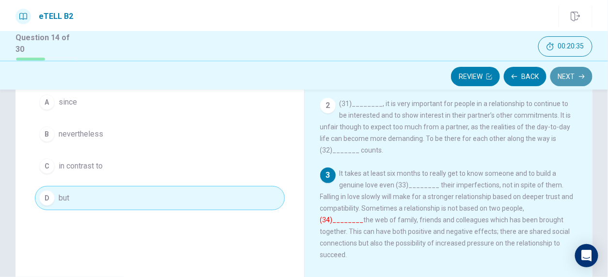
click at [572, 79] on button "Next" at bounding box center [571, 76] width 42 height 19
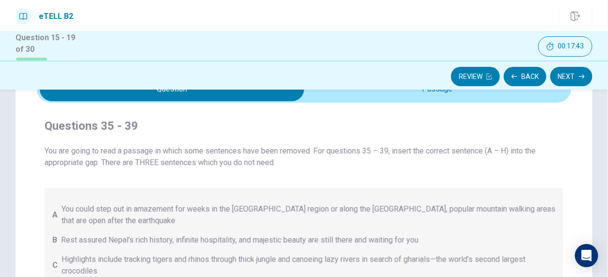
scroll to position [54, 0]
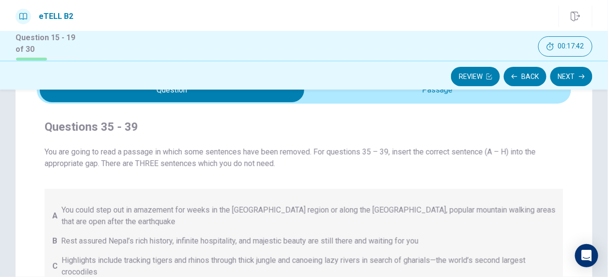
click at [420, 88] on div "Review Back Next" at bounding box center [304, 75] width 608 height 29
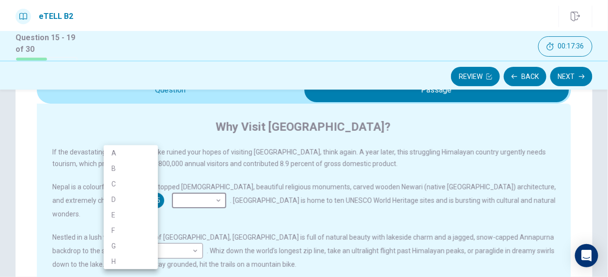
drag, startPoint x: 152, startPoint y: 198, endPoint x: 125, endPoint y: 170, distance: 38.4
click at [125, 170] on body "This site uses cookies, as explained in our Privacy Policy . If you agree to th…" at bounding box center [304, 138] width 608 height 277
click at [125, 170] on li "B" at bounding box center [131, 168] width 54 height 15
type input "*"
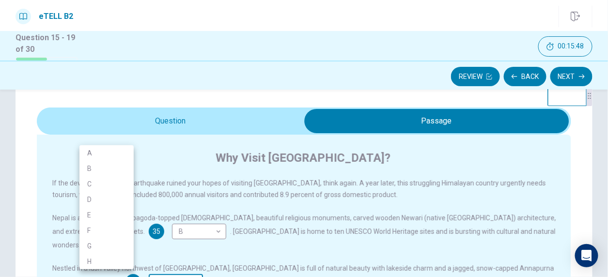
scroll to position [31, 0]
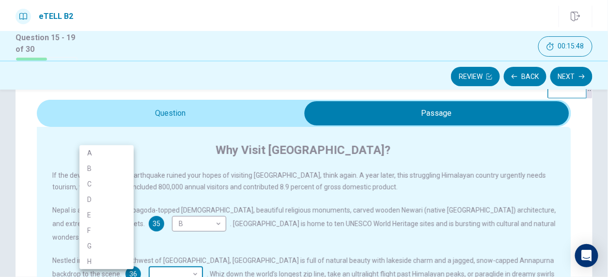
click at [111, 268] on body "This site uses cookies, as explained in our Privacy Policy . If you agree to th…" at bounding box center [304, 138] width 608 height 277
click at [107, 149] on li "A" at bounding box center [106, 152] width 54 height 15
type input "*"
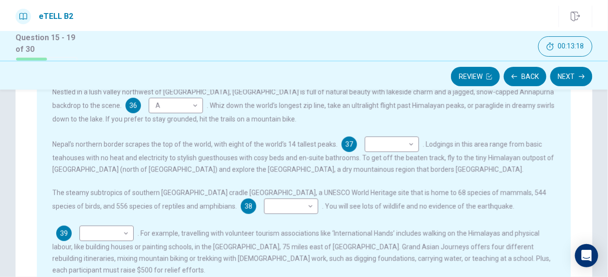
scroll to position [206, 0]
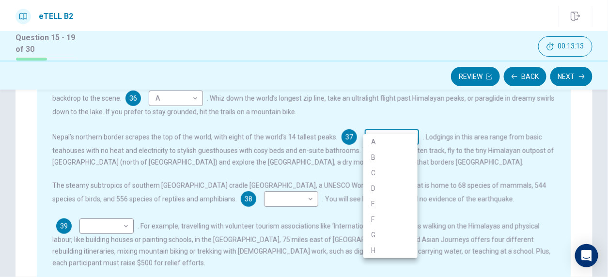
click at [403, 123] on body "This site uses cookies, as explained in our Privacy Policy . If you agree to th…" at bounding box center [304, 138] width 608 height 277
click at [382, 190] on li "D" at bounding box center [390, 188] width 54 height 15
type input "*"
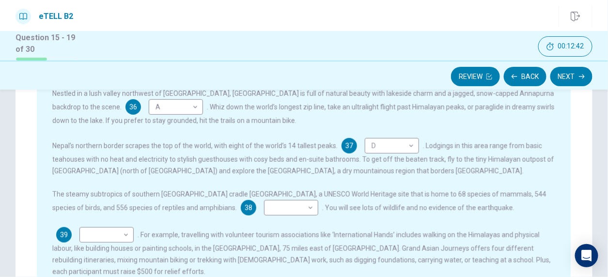
scroll to position [222, 0]
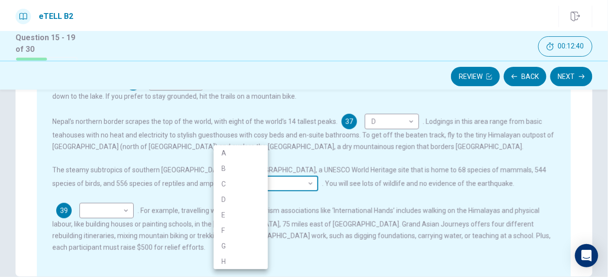
click at [255, 170] on body "This site uses cookies, as explained in our Privacy Policy . If you agree to th…" at bounding box center [304, 138] width 608 height 277
click at [240, 188] on li "C" at bounding box center [241, 183] width 54 height 15
type input "*"
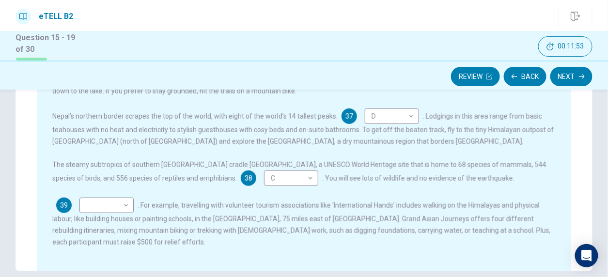
scroll to position [232, 0]
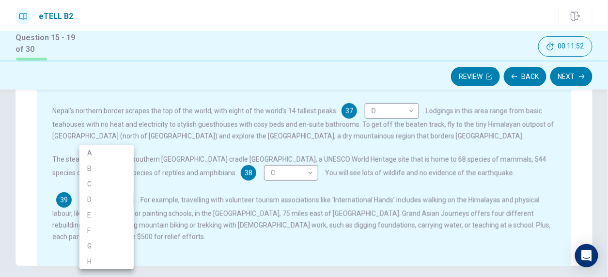
click at [123, 191] on body "This site uses cookies, as explained in our Privacy Policy . If you agree to th…" at bounding box center [304, 138] width 608 height 277
click at [114, 258] on li "H" at bounding box center [106, 261] width 54 height 15
type input "*"
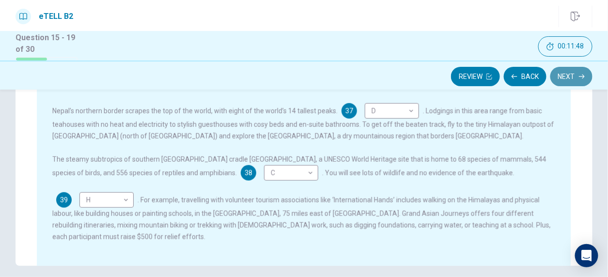
click at [583, 72] on button "Next" at bounding box center [571, 76] width 42 height 19
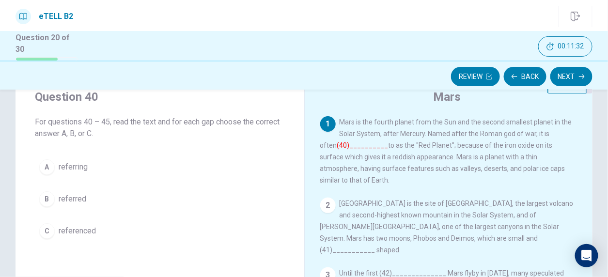
scroll to position [37, 0]
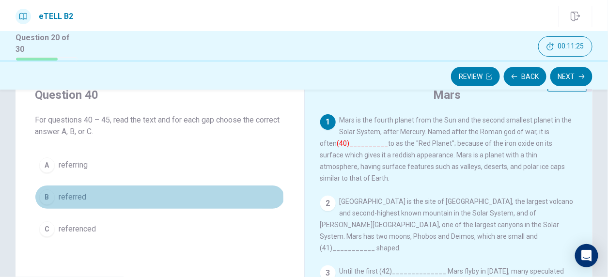
click at [99, 199] on button "B referred" at bounding box center [160, 197] width 250 height 24
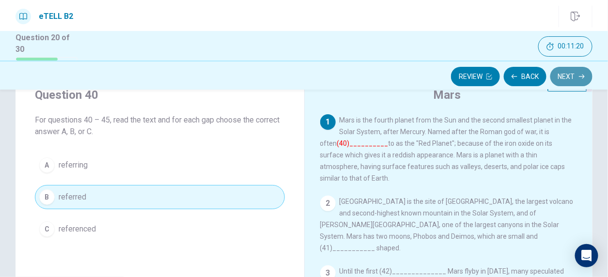
click at [567, 77] on button "Next" at bounding box center [571, 76] width 42 height 19
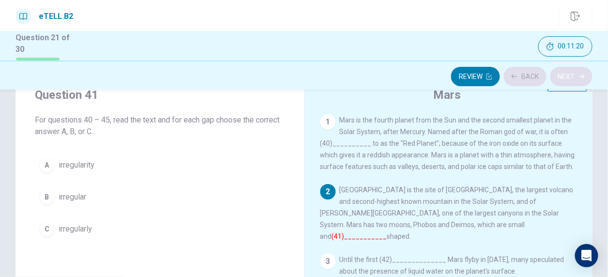
scroll to position [54, 0]
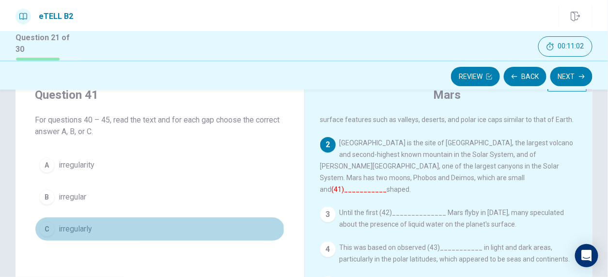
click at [92, 232] on span "irregularly" at bounding box center [75, 229] width 33 height 12
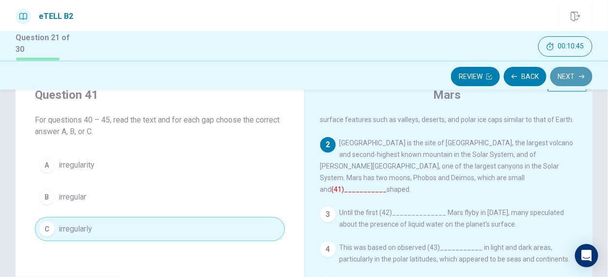
click at [573, 78] on button "Next" at bounding box center [571, 76] width 42 height 19
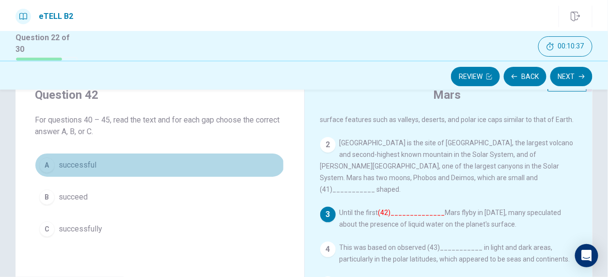
click at [90, 165] on span "successful" at bounding box center [78, 165] width 38 height 12
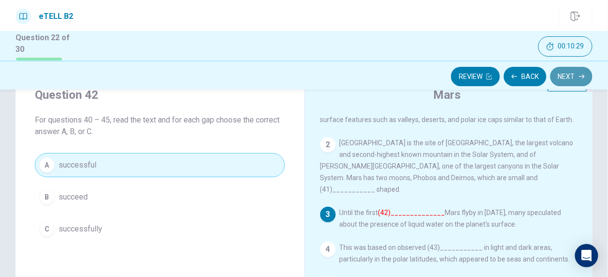
click at [567, 75] on button "Next" at bounding box center [571, 76] width 42 height 19
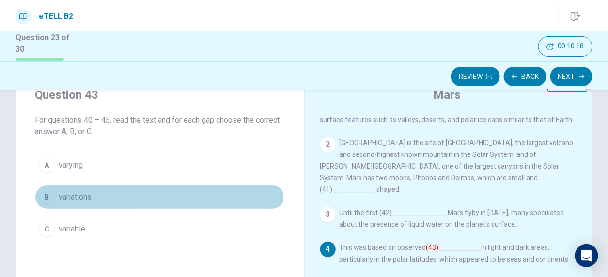
click at [101, 200] on button "B variations" at bounding box center [160, 197] width 250 height 24
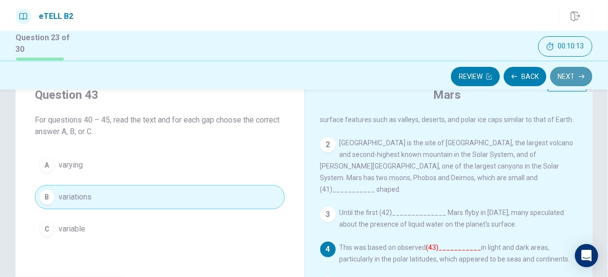
click at [581, 76] on icon "button" at bounding box center [582, 76] width 6 height 4
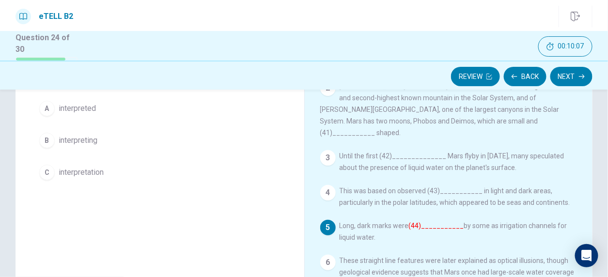
scroll to position [97, 0]
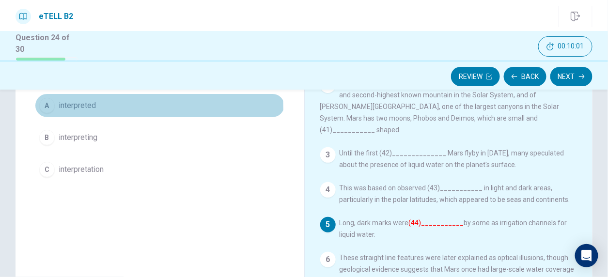
click at [91, 108] on span "interpreted" at bounding box center [77, 106] width 37 height 12
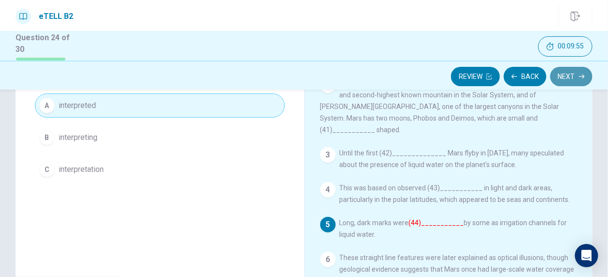
click at [564, 74] on button "Next" at bounding box center [571, 76] width 42 height 19
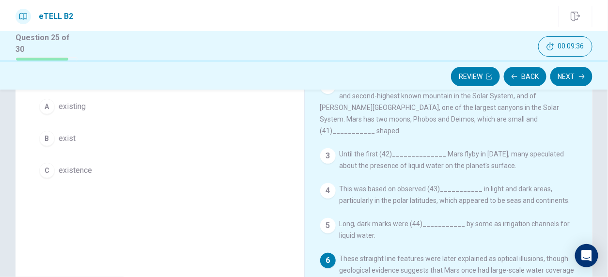
scroll to position [93, 0]
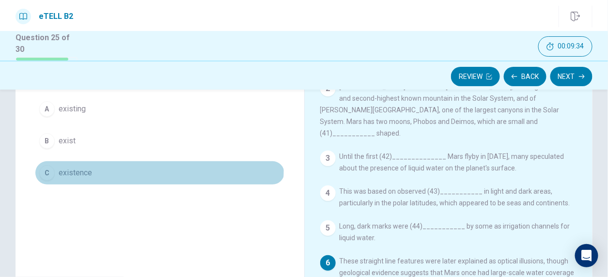
click at [90, 167] on span "existence" at bounding box center [75, 173] width 33 height 12
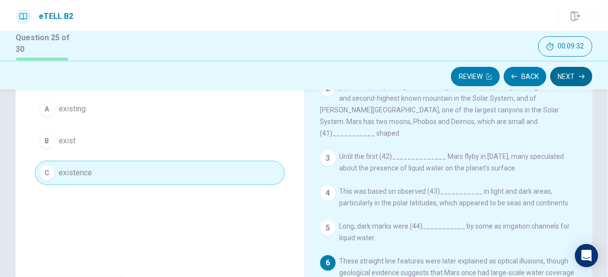
click at [578, 77] on button "Next" at bounding box center [571, 76] width 42 height 19
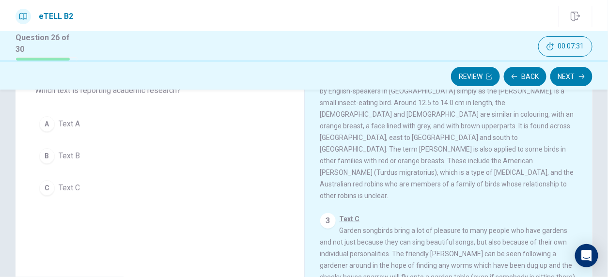
scroll to position [0, 0]
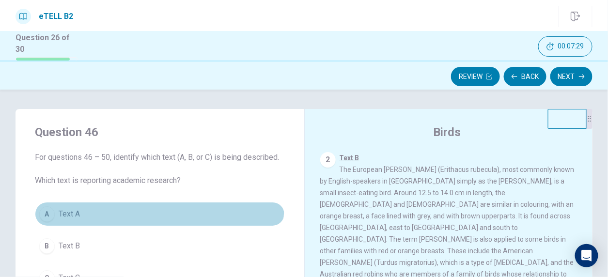
click at [123, 203] on button "A Text A" at bounding box center [160, 214] width 250 height 24
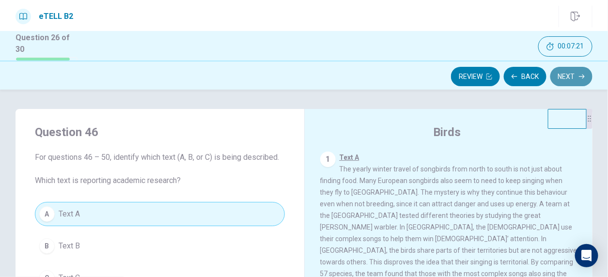
click at [574, 76] on button "Next" at bounding box center [571, 76] width 42 height 19
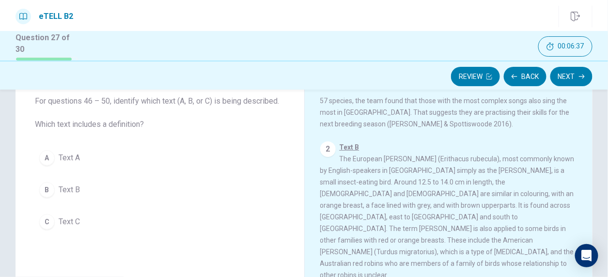
scroll to position [118, 0]
click at [147, 183] on button "B Text B" at bounding box center [160, 190] width 250 height 24
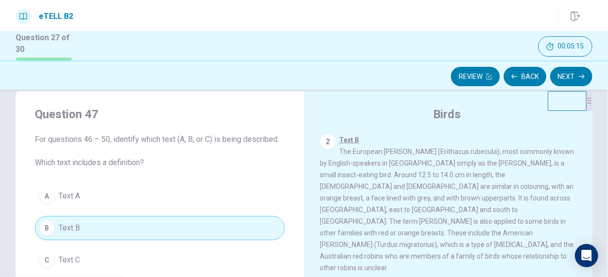
scroll to position [4, 0]
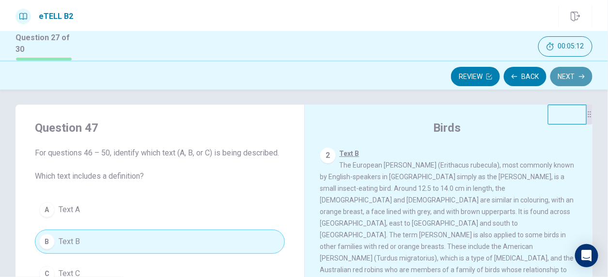
click at [560, 72] on button "Next" at bounding box center [571, 76] width 42 height 19
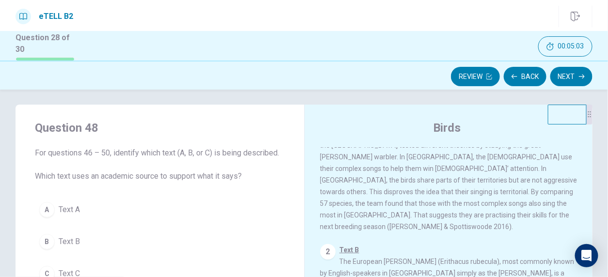
scroll to position [46, 0]
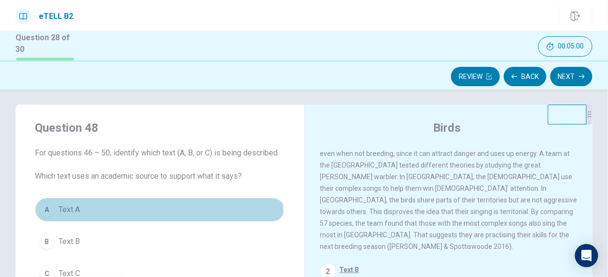
click at [75, 208] on span "Text A" at bounding box center [69, 210] width 21 height 12
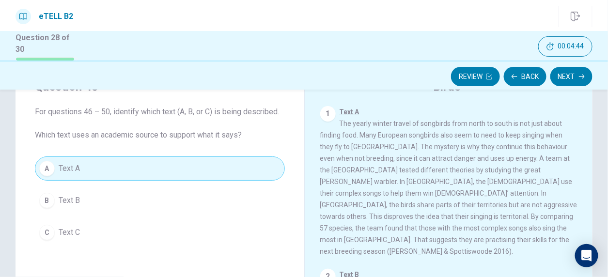
scroll to position [45, 0]
click at [574, 81] on button "Next" at bounding box center [571, 76] width 42 height 19
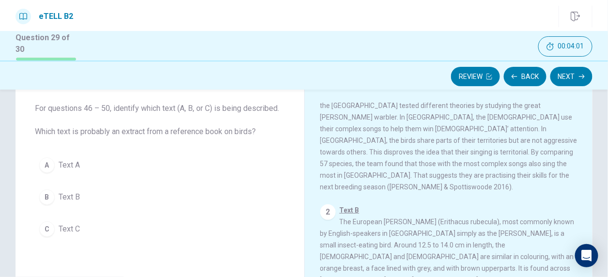
scroll to position [46, 0]
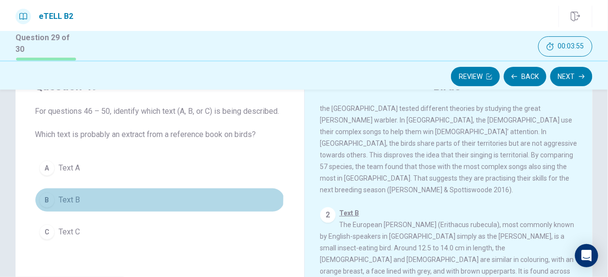
click at [87, 196] on button "B Text B" at bounding box center [160, 200] width 250 height 24
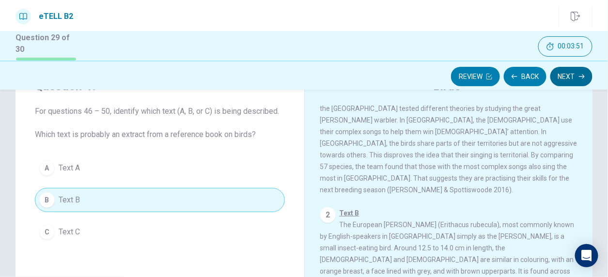
click at [570, 72] on button "Next" at bounding box center [571, 76] width 42 height 19
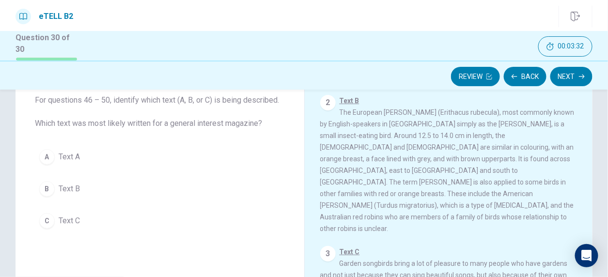
scroll to position [46, 0]
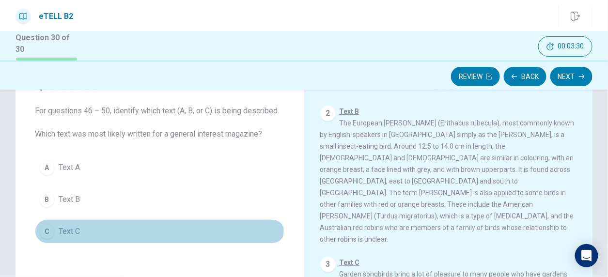
click at [94, 221] on button "C Text C" at bounding box center [160, 231] width 250 height 24
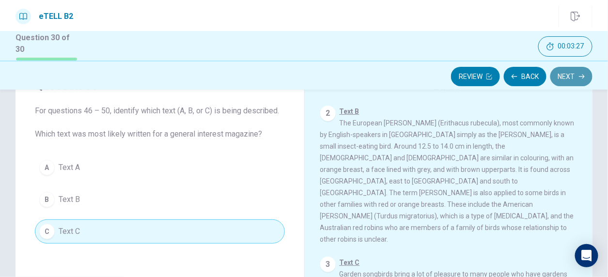
click at [571, 78] on button "Next" at bounding box center [571, 76] width 42 height 19
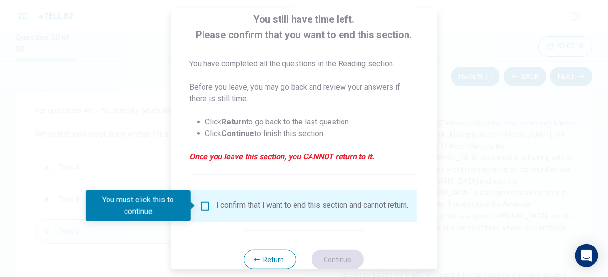
scroll to position [61, 0]
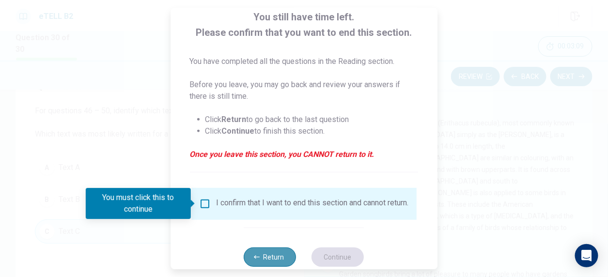
click at [256, 260] on icon "button" at bounding box center [257, 257] width 6 height 6
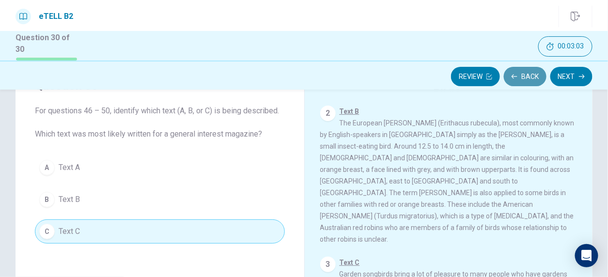
click at [516, 75] on icon "button" at bounding box center [514, 77] width 6 height 6
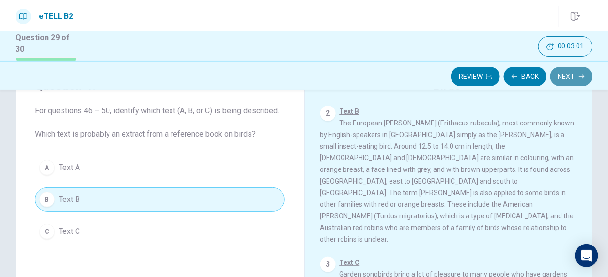
click at [568, 74] on button "Next" at bounding box center [571, 76] width 42 height 19
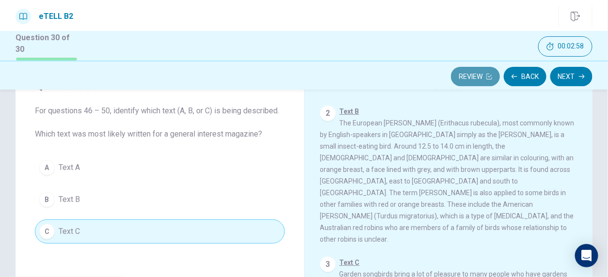
click at [486, 77] on button "Review" at bounding box center [475, 76] width 49 height 19
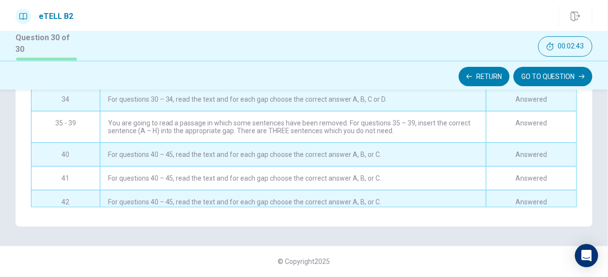
scroll to position [280, 0]
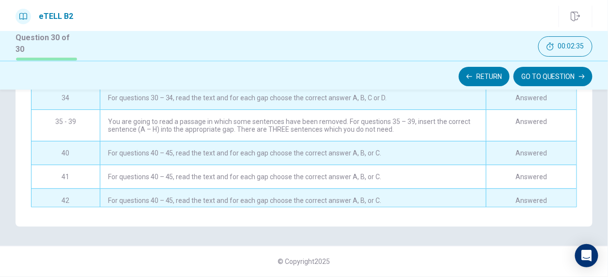
click at [377, 125] on div "You are going to read a passage in which some sentences have been removed. For …" at bounding box center [293, 125] width 386 height 31
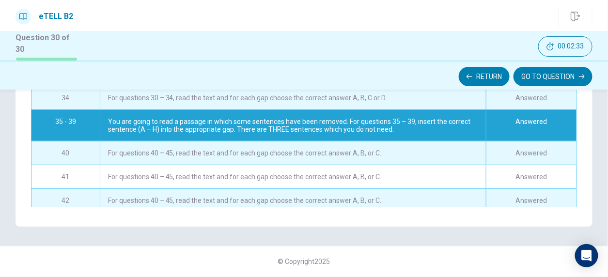
click at [128, 129] on div "You are going to read a passage in which some sentences have been removed. For …" at bounding box center [293, 125] width 386 height 31
click at [418, 119] on div "You are going to read a passage in which some sentences have been removed. For …" at bounding box center [293, 125] width 386 height 31
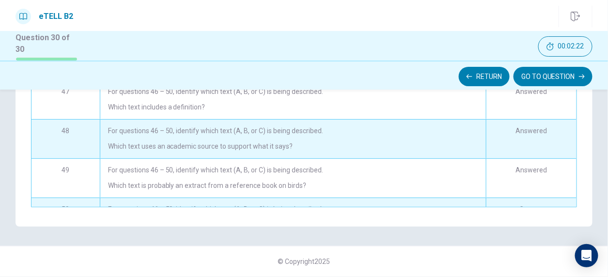
scroll to position [554, 0]
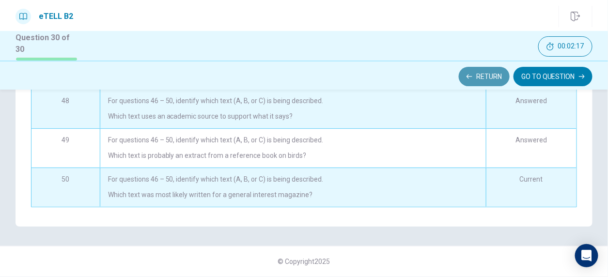
click at [492, 79] on button "Return" at bounding box center [484, 76] width 51 height 19
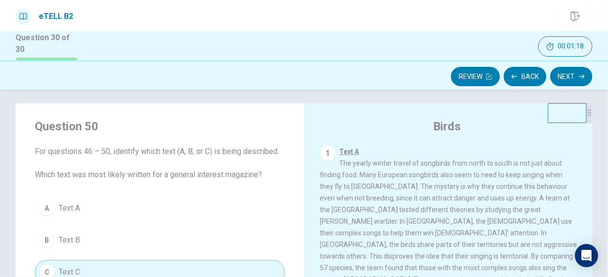
scroll to position [0, 0]
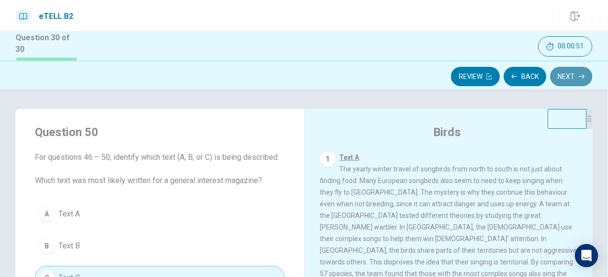
click at [578, 77] on button "Next" at bounding box center [571, 76] width 42 height 19
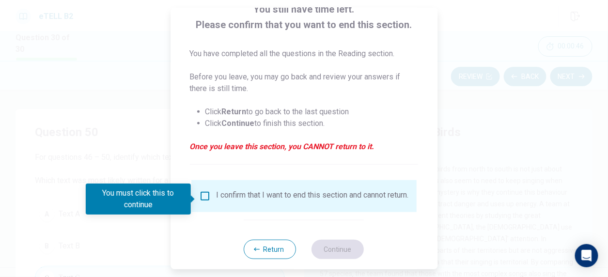
scroll to position [83, 0]
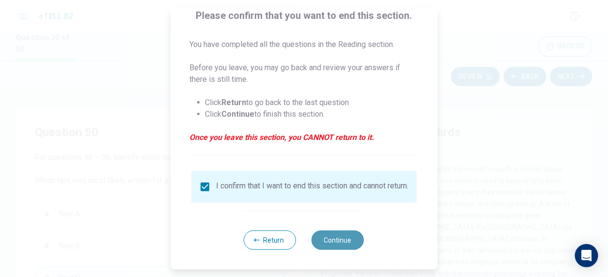
click at [349, 240] on button "Continue" at bounding box center [338, 240] width 52 height 19
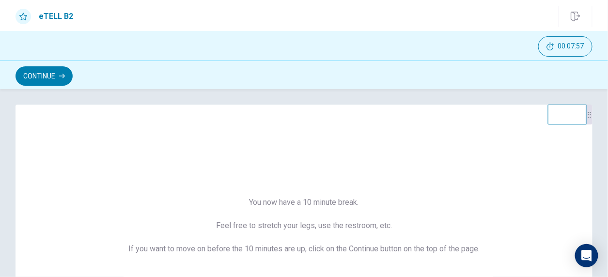
scroll to position [0, 0]
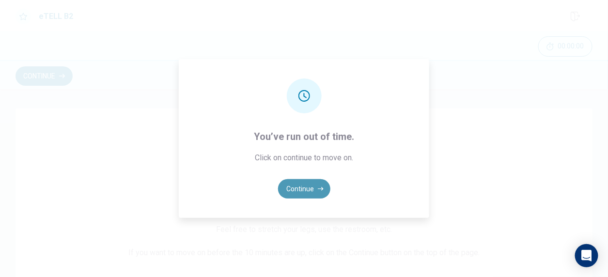
click at [316, 189] on button "Continue" at bounding box center [304, 188] width 52 height 19
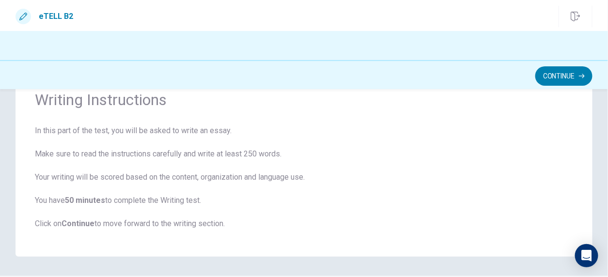
scroll to position [47, 0]
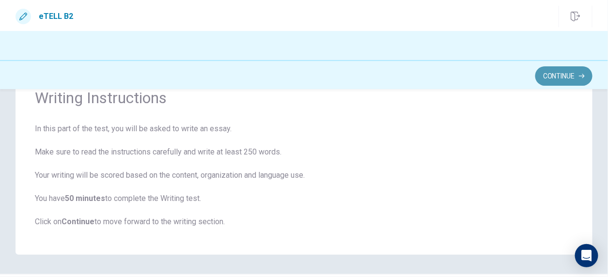
click at [560, 73] on button "Continue" at bounding box center [563, 75] width 57 height 19
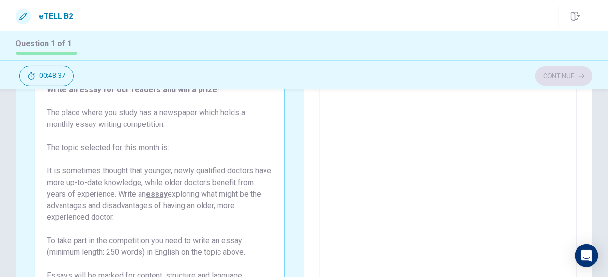
scroll to position [0, 0]
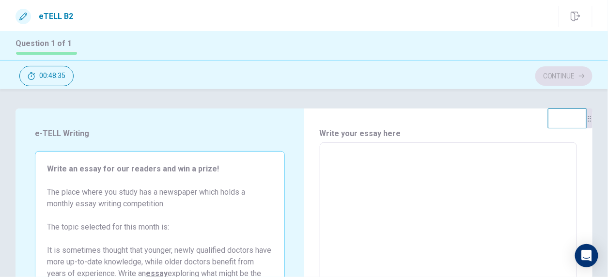
click at [194, 212] on span "Write an essay for our readers and win a prize! The place where you study has a…" at bounding box center [160, 256] width 226 height 186
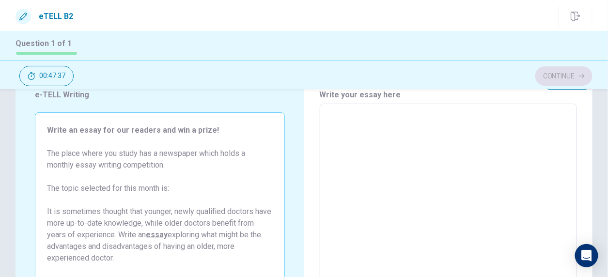
scroll to position [38, 0]
click at [454, 125] on textarea at bounding box center [448, 239] width 244 height 252
type textarea "*"
type textarea "**"
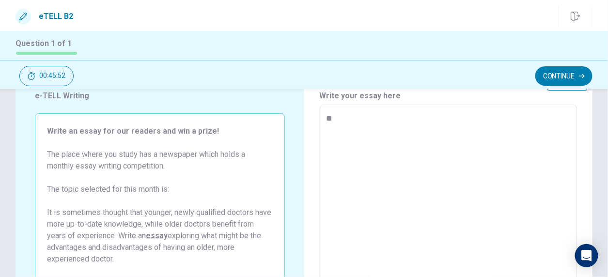
type textarea "*"
type textarea "**"
type textarea "*"
type textarea "****"
type textarea "*"
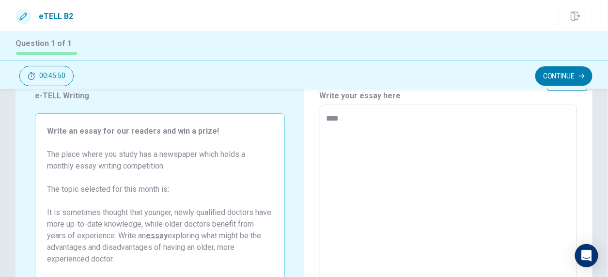
type textarea "*****"
type textarea "*"
type textarea "******"
type textarea "*"
type textarea "*******"
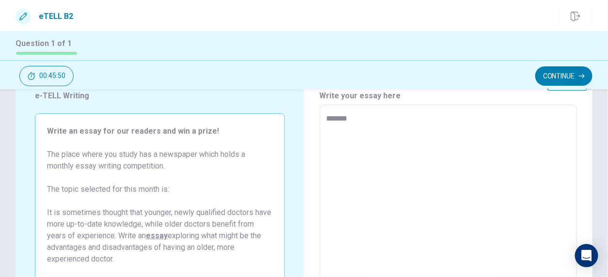
type textarea "*"
type textarea "********"
type textarea "*"
type textarea "*********"
type textarea "*"
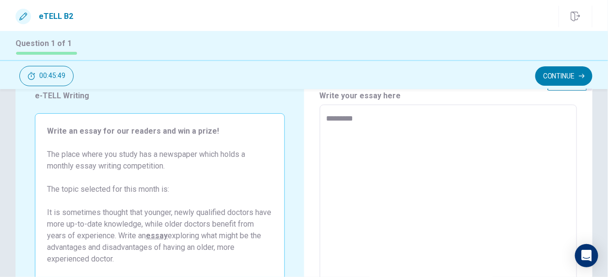
type textarea "*********"
type textarea "*"
type textarea "**********"
type textarea "*"
type textarea "**********"
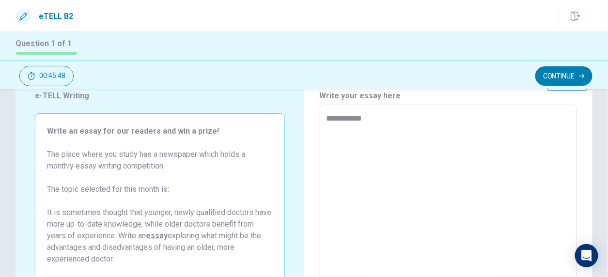
type textarea "*"
type textarea "**********"
type textarea "*"
type textarea "**********"
type textarea "*"
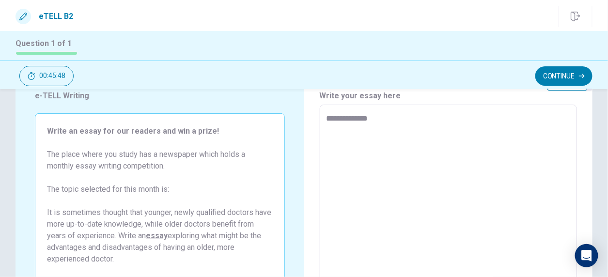
type textarea "**********"
type textarea "*"
type textarea "**********"
type textarea "*"
type textarea "**********"
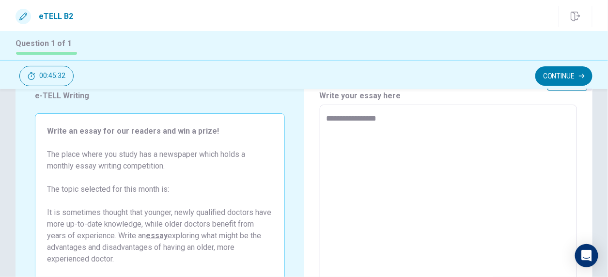
type textarea "*"
type textarea "**********"
type textarea "*"
type textarea "**********"
type textarea "*"
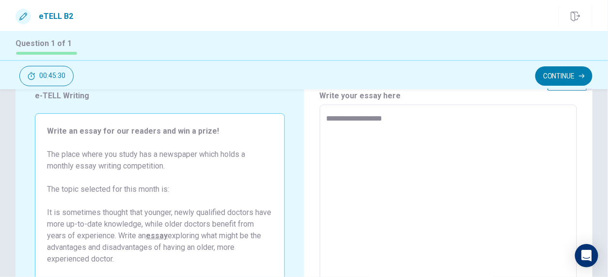
type textarea "**********"
type textarea "*"
type textarea "**********"
type textarea "*"
type textarea "**********"
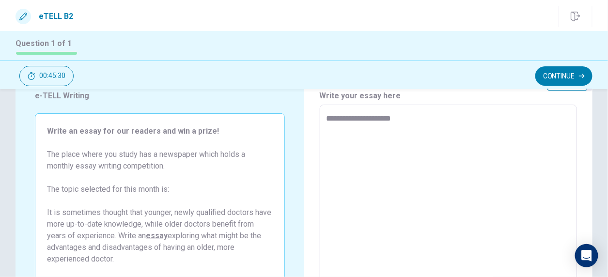
type textarea "*"
type textarea "**********"
type textarea "*"
type textarea "**********"
type textarea "*"
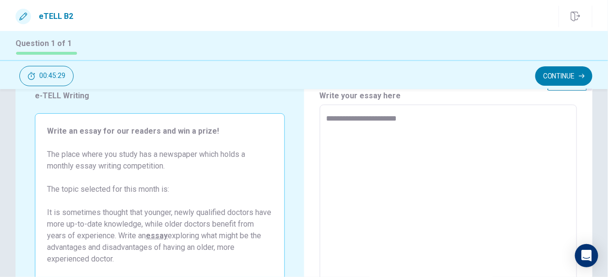
type textarea "**********"
type textarea "*"
type textarea "**********"
type textarea "*"
type textarea "**********"
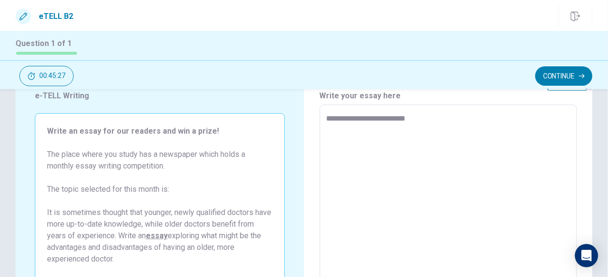
type textarea "*"
type textarea "**********"
type textarea "*"
type textarea "**********"
type textarea "*"
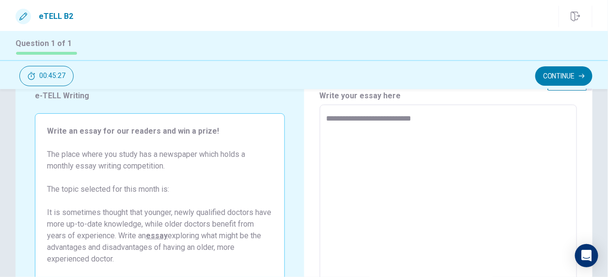
type textarea "**********"
type textarea "*"
type textarea "**********"
type textarea "*"
type textarea "**********"
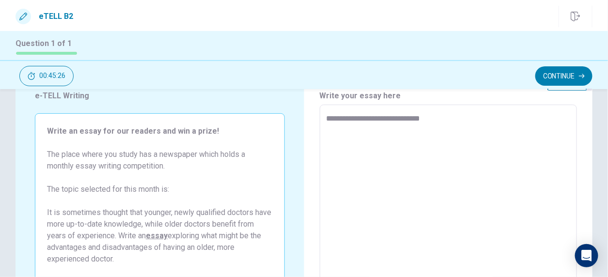
type textarea "*"
type textarea "**********"
type textarea "*"
type textarea "**********"
type textarea "*"
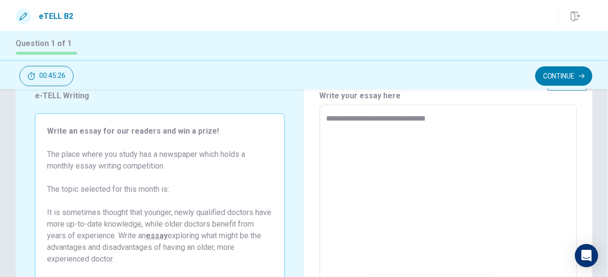
type textarea "**********"
type textarea "*"
type textarea "**********"
type textarea "*"
type textarea "**********"
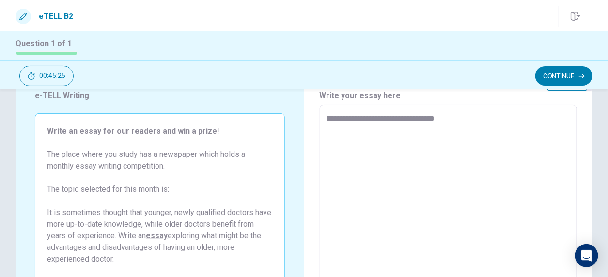
type textarea "*"
type textarea "**********"
type textarea "*"
type textarea "**********"
type textarea "*"
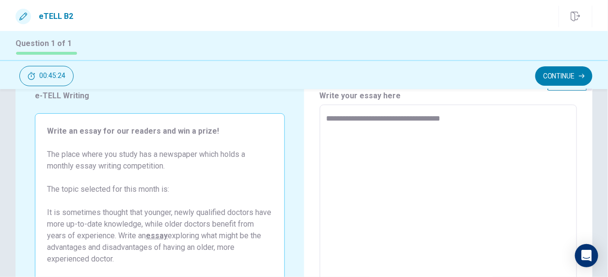
type textarea "**********"
type textarea "*"
type textarea "**********"
type textarea "*"
type textarea "**********"
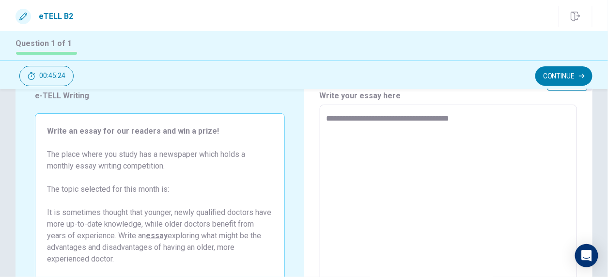
type textarea "*"
type textarea "**********"
type textarea "*"
type textarea "**********"
type textarea "*"
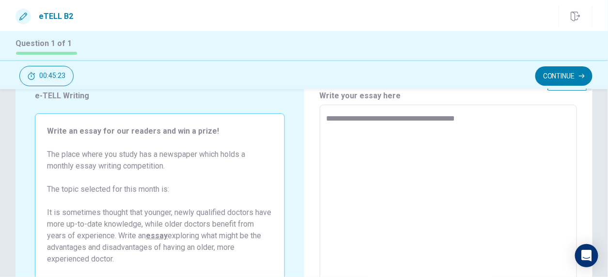
type textarea "**********"
type textarea "*"
type textarea "**********"
type textarea "*"
type textarea "**********"
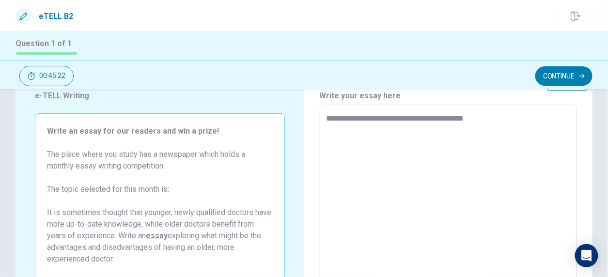
type textarea "*"
type textarea "**********"
type textarea "*"
type textarea "**********"
type textarea "*"
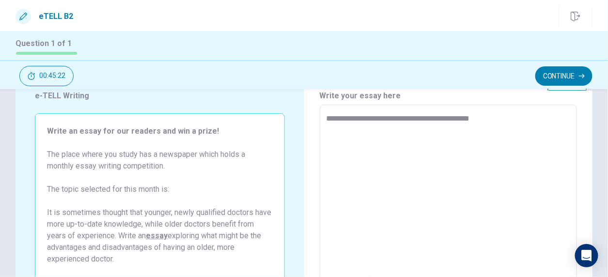
type textarea "**********"
type textarea "*"
type textarea "**********"
type textarea "*"
type textarea "**********"
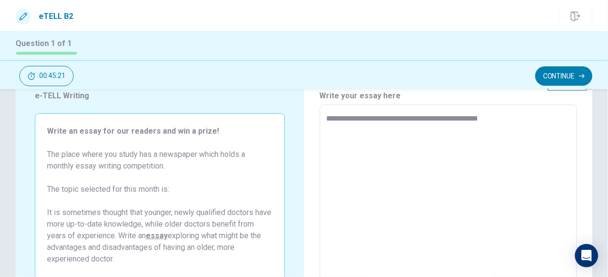
type textarea "*"
type textarea "**********"
type textarea "*"
type textarea "**********"
type textarea "*"
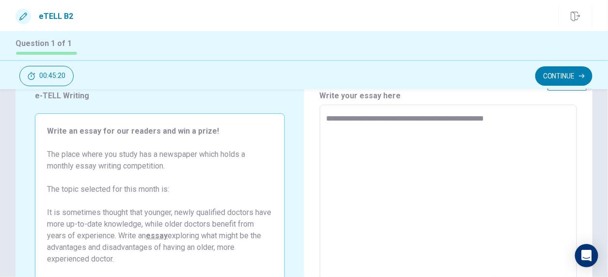
type textarea "**********"
type textarea "*"
type textarea "**********"
type textarea "*"
type textarea "**********"
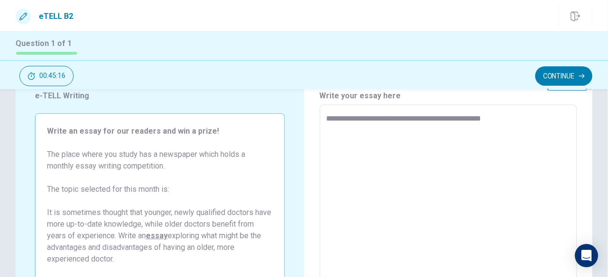
type textarea "*"
type textarea "**********"
type textarea "*"
type textarea "**********"
type textarea "*"
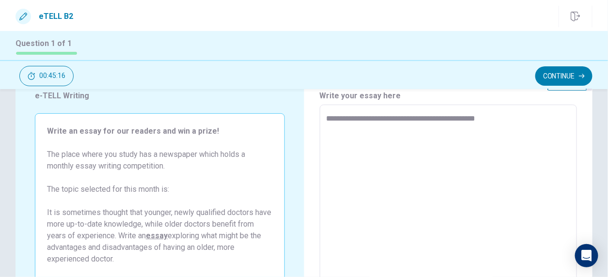
type textarea "**********"
type textarea "*"
type textarea "**********"
type textarea "*"
type textarea "**********"
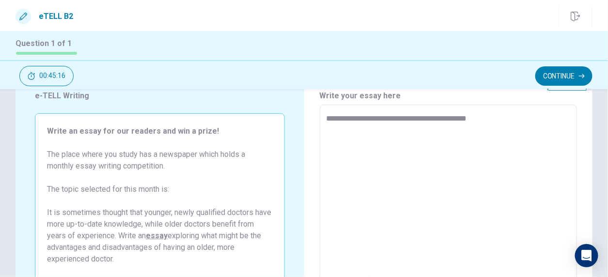
type textarea "*"
type textarea "**********"
type textarea "*"
type textarea "**********"
type textarea "*"
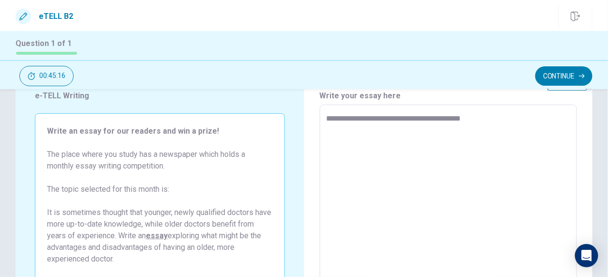
type textarea "**********"
type textarea "*"
type textarea "**********"
type textarea "*"
type textarea "**********"
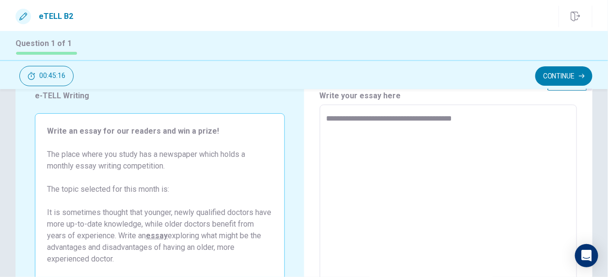
type textarea "*"
type textarea "**********"
type textarea "*"
type textarea "**********"
type textarea "*"
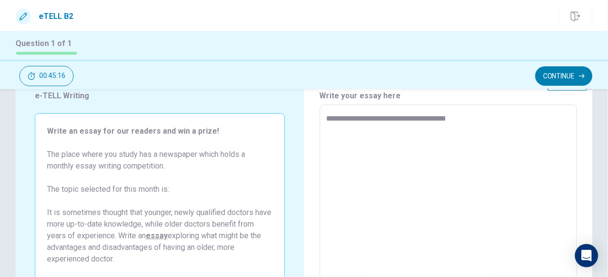
type textarea "**********"
type textarea "*"
type textarea "**********"
type textarea "*"
type textarea "**********"
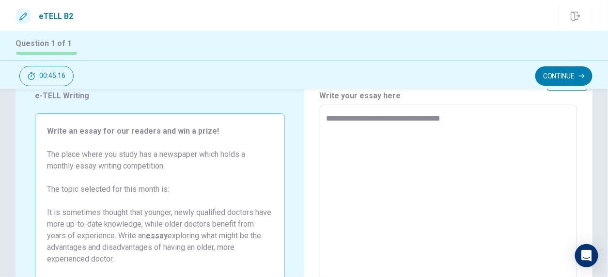
type textarea "*"
type textarea "**********"
type textarea "*"
type textarea "**********"
type textarea "*"
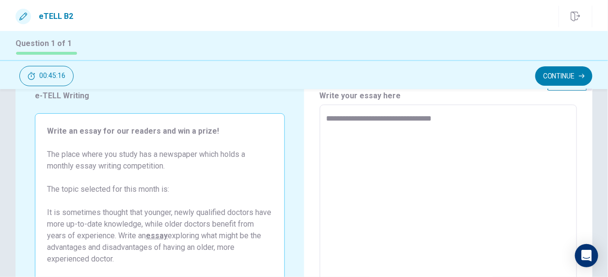
type textarea "**********"
type textarea "*"
type textarea "**********"
type textarea "*"
type textarea "**********"
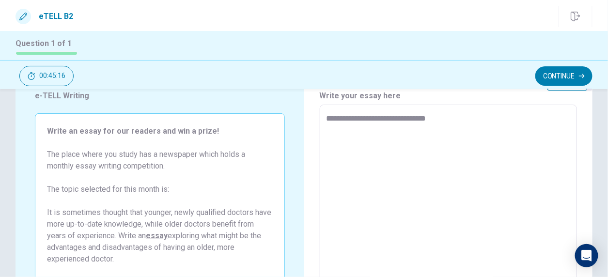
type textarea "*"
type textarea "**********"
type textarea "*"
type textarea "**********"
type textarea "*"
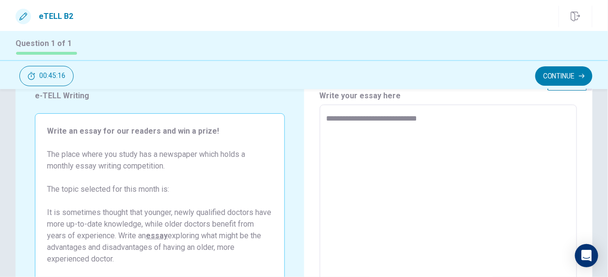
type textarea "**********"
type textarea "*"
type textarea "**********"
type textarea "*"
type textarea "**********"
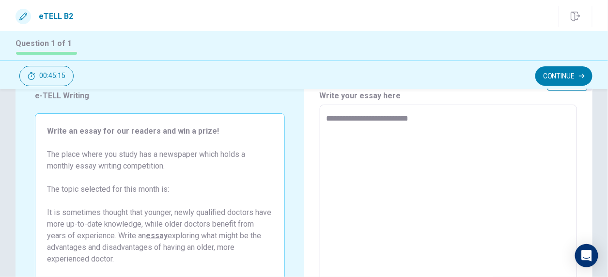
type textarea "*"
type textarea "**********"
type textarea "*"
type textarea "**********"
type textarea "*"
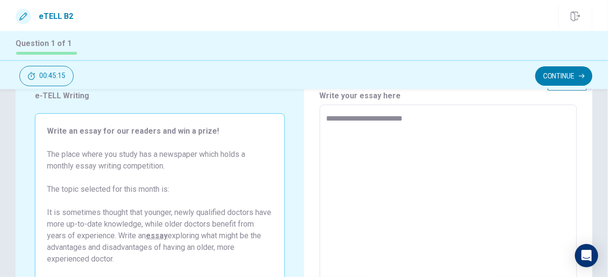
type textarea "**********"
type textarea "*"
type textarea "**********"
type textarea "*"
type textarea "**********"
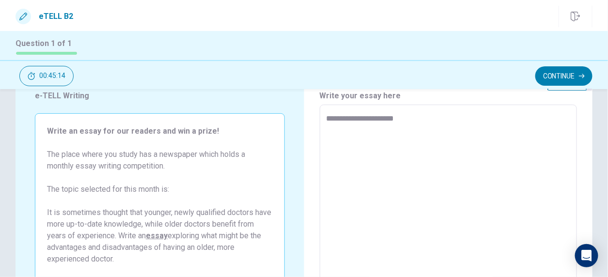
type textarea "*"
type textarea "**********"
type textarea "*"
type textarea "**********"
type textarea "*"
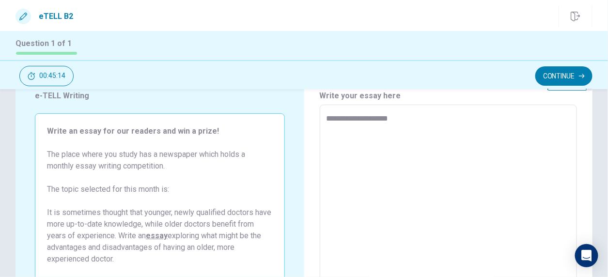
type textarea "**********"
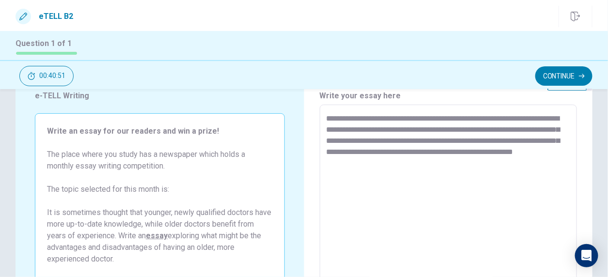
click at [500, 154] on textarea "**********" at bounding box center [447, 239] width 242 height 252
click at [466, 162] on textarea "**********" at bounding box center [447, 239] width 242 height 252
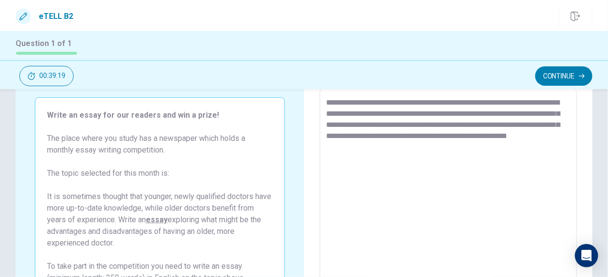
scroll to position [54, 0]
click at [506, 113] on textarea "**********" at bounding box center [447, 223] width 242 height 252
click at [326, 122] on textarea "**********" at bounding box center [447, 223] width 242 height 252
click at [357, 124] on textarea "**********" at bounding box center [447, 223] width 242 height 252
click at [353, 159] on textarea "**********" at bounding box center [447, 223] width 242 height 252
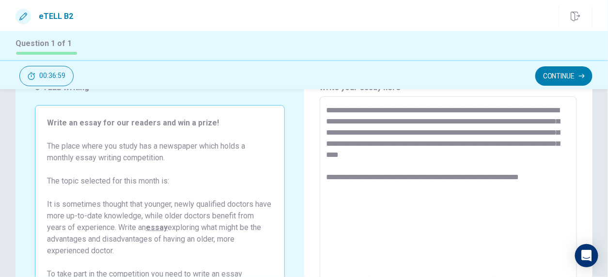
scroll to position [50, 0]
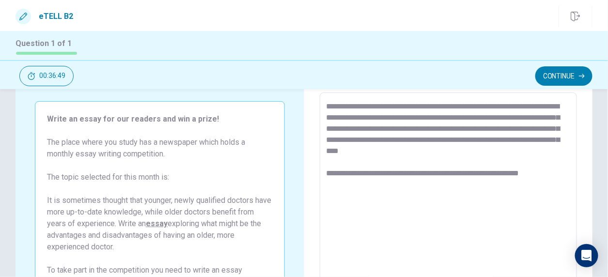
click at [416, 127] on textarea "**********" at bounding box center [447, 227] width 242 height 252
click at [531, 188] on textarea "**********" at bounding box center [447, 227] width 242 height 252
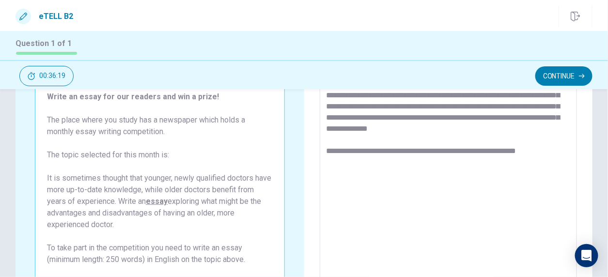
scroll to position [82, 0]
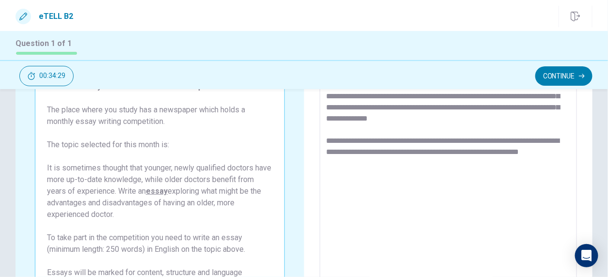
click at [543, 163] on textarea "**********" at bounding box center [447, 194] width 242 height 252
click at [362, 171] on textarea "**********" at bounding box center [447, 194] width 242 height 252
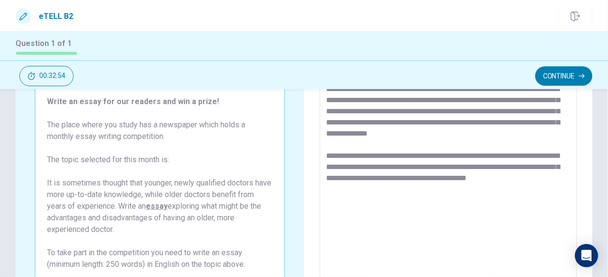
scroll to position [70, 0]
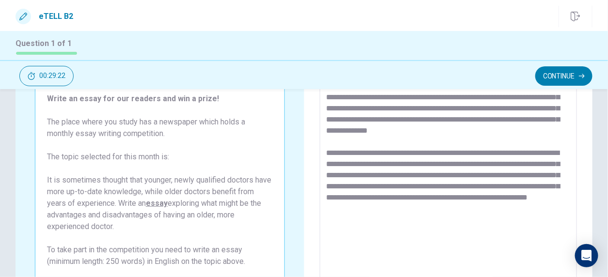
click at [461, 219] on textarea "**********" at bounding box center [447, 206] width 242 height 252
click at [536, 219] on textarea "**********" at bounding box center [447, 206] width 242 height 252
click at [528, 211] on textarea "**********" at bounding box center [447, 206] width 242 height 252
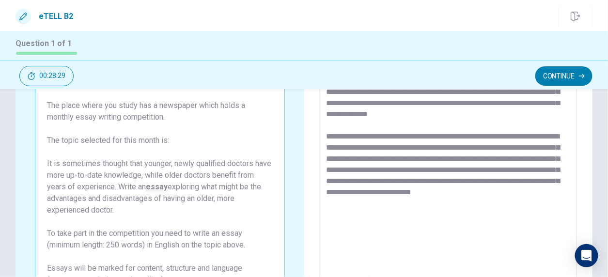
scroll to position [86, 0]
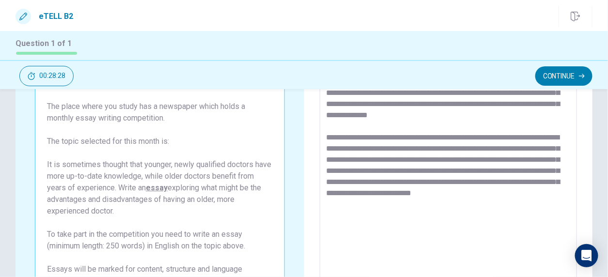
click at [410, 215] on textarea "**********" at bounding box center [447, 191] width 242 height 252
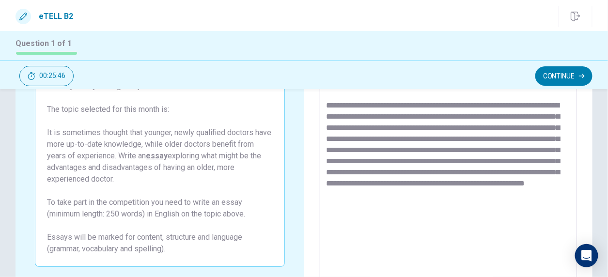
scroll to position [119, 0]
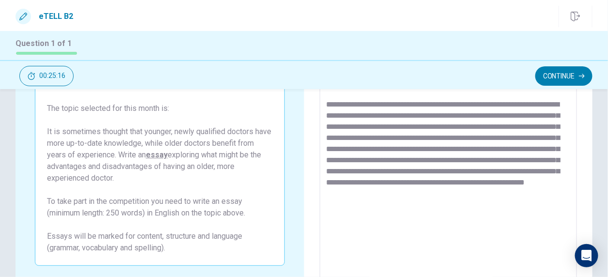
click at [504, 169] on textarea "**********" at bounding box center [447, 158] width 242 height 252
click at [401, 213] on textarea "**********" at bounding box center [447, 158] width 242 height 252
click at [339, 214] on textarea "**********" at bounding box center [447, 158] width 242 height 252
click at [368, 213] on textarea "**********" at bounding box center [447, 158] width 242 height 252
click at [484, 216] on textarea "**********" at bounding box center [447, 158] width 242 height 252
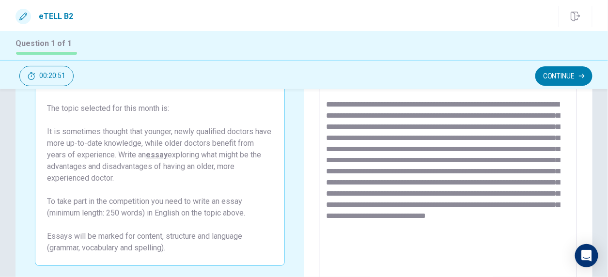
click at [495, 163] on textarea at bounding box center [447, 158] width 242 height 252
click at [432, 248] on textarea at bounding box center [447, 158] width 242 height 252
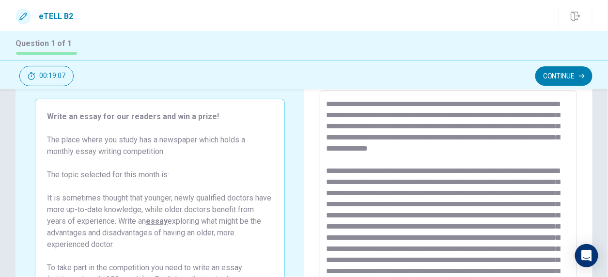
scroll to position [86, 0]
click at [433, 196] on textarea at bounding box center [447, 224] width 242 height 252
click at [487, 159] on textarea at bounding box center [447, 224] width 242 height 252
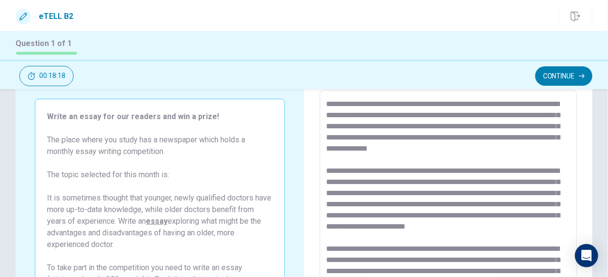
scroll to position [60, 0]
click at [492, 191] on textarea at bounding box center [447, 224] width 242 height 252
click at [497, 173] on textarea at bounding box center [447, 224] width 242 height 252
click at [533, 171] on textarea at bounding box center [447, 224] width 242 height 252
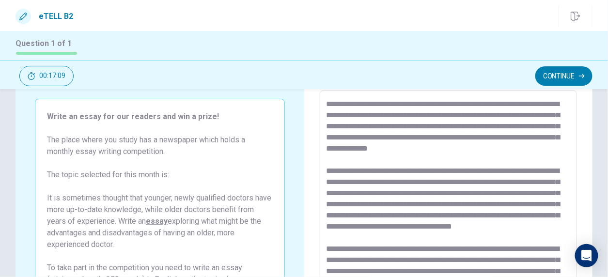
click at [423, 184] on textarea at bounding box center [447, 224] width 242 height 252
click at [456, 185] on textarea at bounding box center [447, 224] width 242 height 252
click at [525, 189] on textarea at bounding box center [447, 224] width 242 height 252
click at [354, 216] on textarea at bounding box center [447, 224] width 242 height 252
click at [506, 217] on textarea at bounding box center [447, 224] width 242 height 252
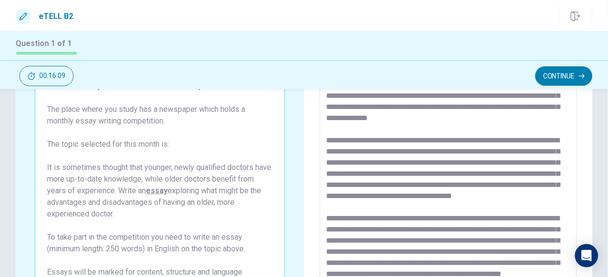
scroll to position [84, 0]
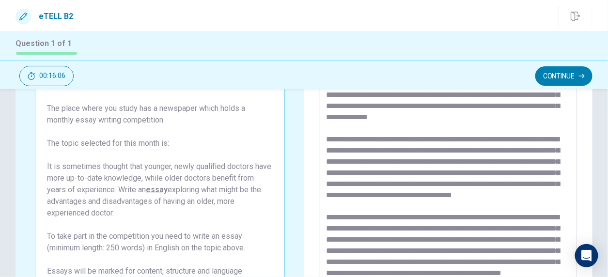
click at [326, 100] on textarea at bounding box center [447, 193] width 242 height 252
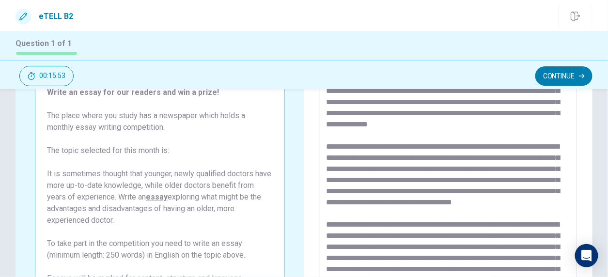
scroll to position [77, 0]
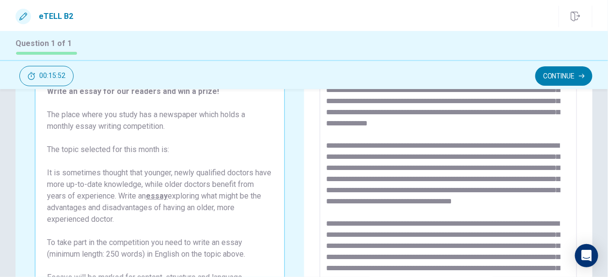
click at [370, 182] on textarea at bounding box center [447, 199] width 242 height 252
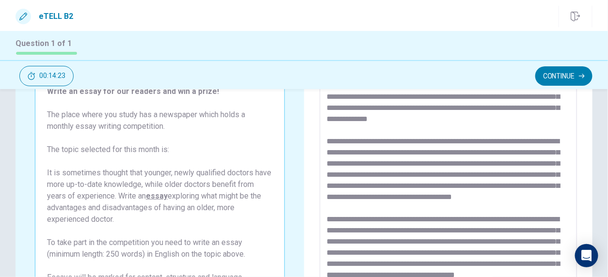
click at [500, 185] on textarea at bounding box center [447, 199] width 242 height 252
click at [497, 194] on textarea at bounding box center [447, 199] width 242 height 252
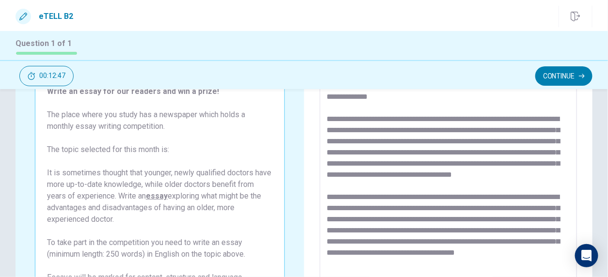
click at [461, 220] on textarea at bounding box center [447, 199] width 242 height 252
click at [482, 230] on textarea at bounding box center [447, 199] width 242 height 252
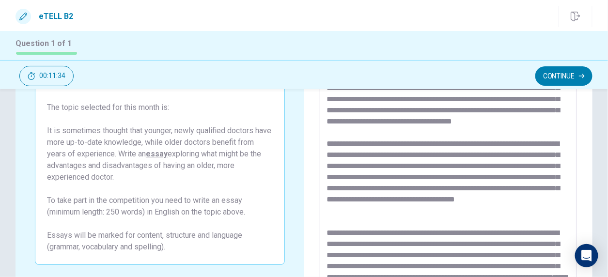
scroll to position [118, 0]
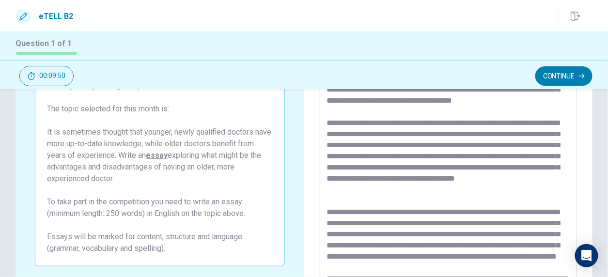
click at [390, 134] on textarea at bounding box center [447, 158] width 242 height 252
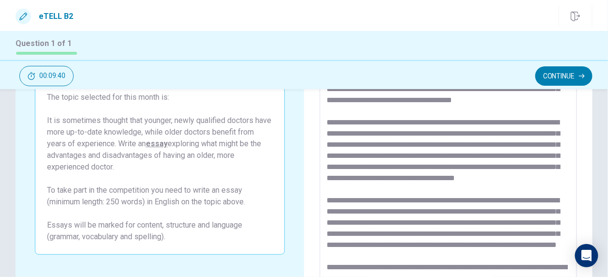
scroll to position [125, 0]
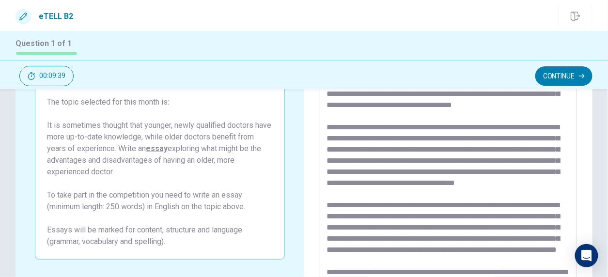
click at [381, 143] on textarea at bounding box center [447, 152] width 242 height 252
click at [369, 147] on textarea at bounding box center [447, 152] width 242 height 252
click at [368, 144] on textarea at bounding box center [447, 152] width 242 height 252
click at [368, 134] on textarea at bounding box center [447, 152] width 242 height 252
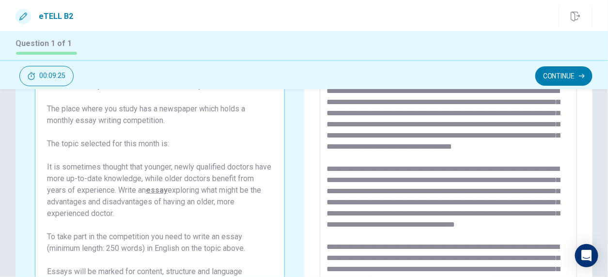
scroll to position [79, 0]
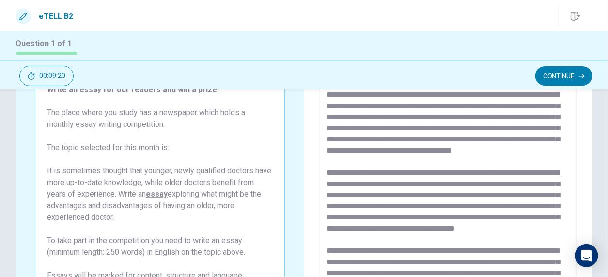
click at [531, 131] on textarea at bounding box center [447, 197] width 242 height 252
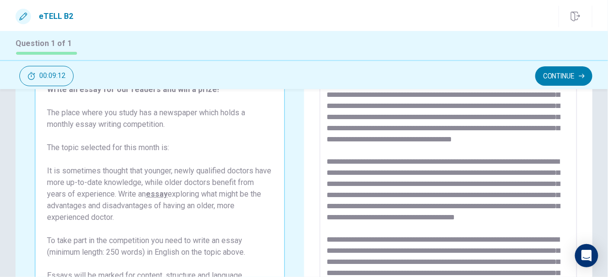
click at [354, 184] on textarea at bounding box center [447, 197] width 242 height 252
click at [356, 184] on textarea at bounding box center [447, 197] width 242 height 252
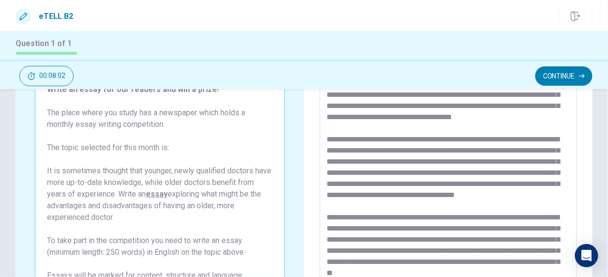
click at [543, 171] on textarea at bounding box center [447, 197] width 242 height 252
click at [519, 194] on textarea at bounding box center [447, 197] width 242 height 252
click at [547, 185] on textarea at bounding box center [447, 197] width 242 height 252
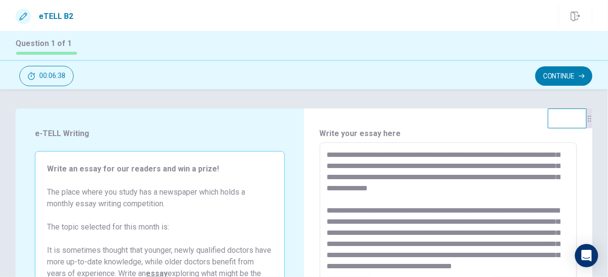
scroll to position [0, 0]
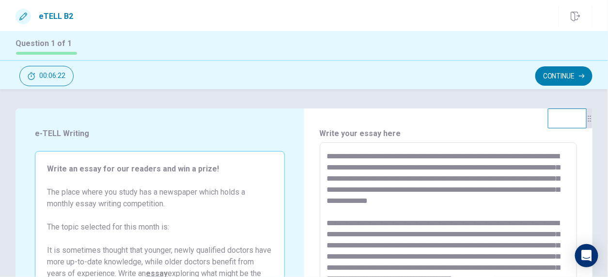
click at [462, 156] on textarea at bounding box center [447, 277] width 242 height 252
click at [444, 178] on textarea at bounding box center [447, 277] width 242 height 252
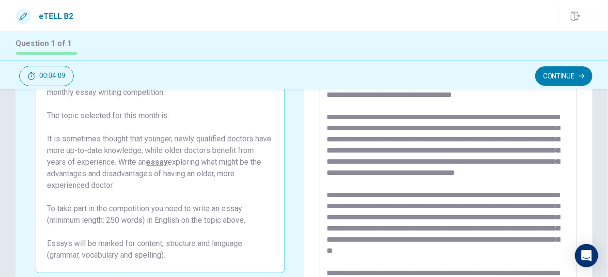
scroll to position [83, 0]
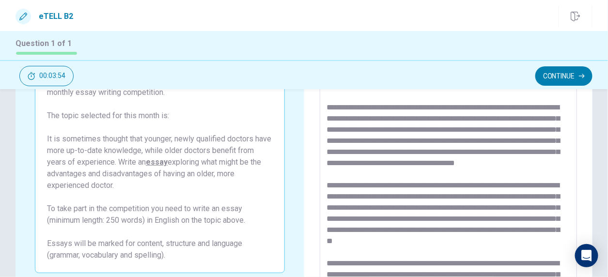
click at [486, 139] on textarea at bounding box center [447, 165] width 242 height 252
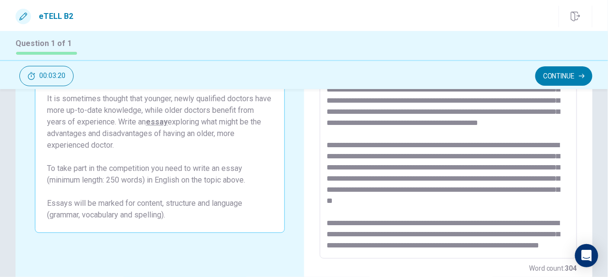
scroll to position [153, 0]
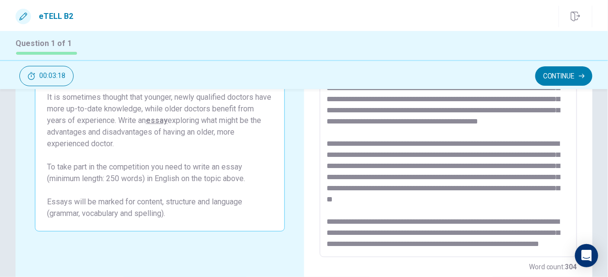
click at [551, 154] on textarea at bounding box center [447, 124] width 242 height 252
click at [553, 154] on textarea at bounding box center [447, 124] width 242 height 252
click at [486, 137] on textarea at bounding box center [447, 124] width 242 height 252
click at [551, 137] on textarea at bounding box center [447, 124] width 242 height 252
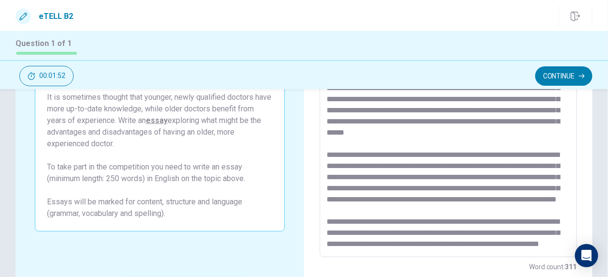
click at [360, 181] on textarea at bounding box center [447, 124] width 242 height 252
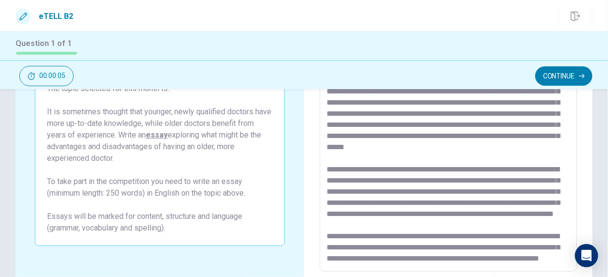
scroll to position [220, 0]
click at [485, 193] on textarea at bounding box center [447, 138] width 242 height 252
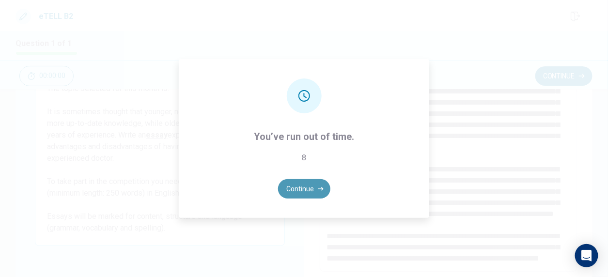
click at [313, 190] on button "Continue" at bounding box center [304, 188] width 52 height 19
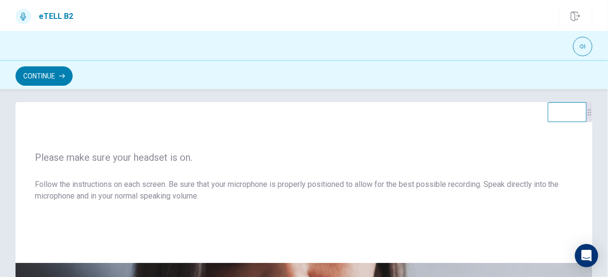
scroll to position [0, 0]
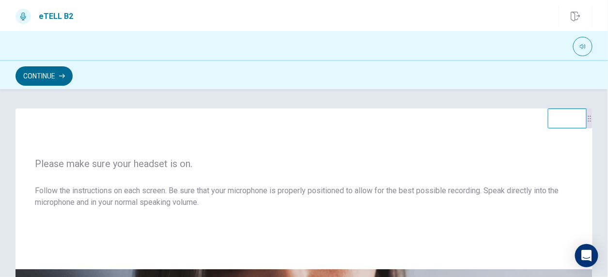
click at [49, 79] on button "Continue" at bounding box center [43, 75] width 57 height 19
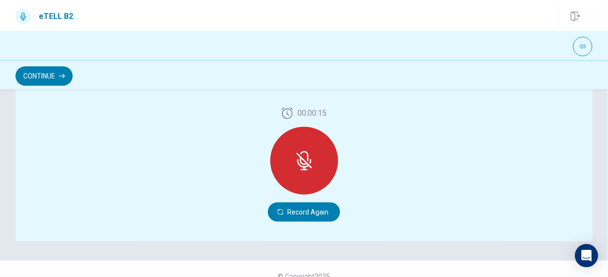
scroll to position [292, 0]
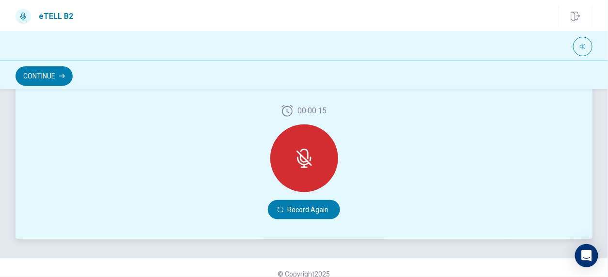
click at [303, 161] on icon at bounding box center [304, 158] width 8 height 9
click at [302, 160] on icon at bounding box center [303, 158] width 15 height 15
click at [297, 160] on icon at bounding box center [303, 161] width 12 height 9
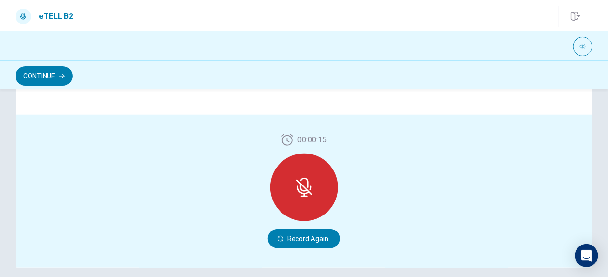
scroll to position [284, 0]
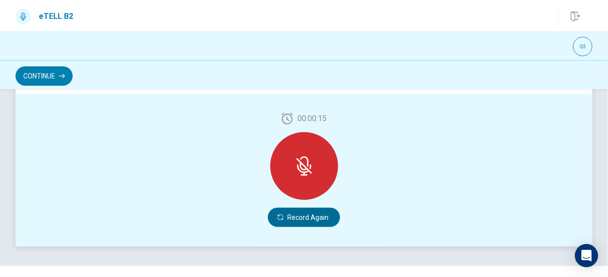
click at [320, 216] on button "Record Again" at bounding box center [304, 217] width 72 height 19
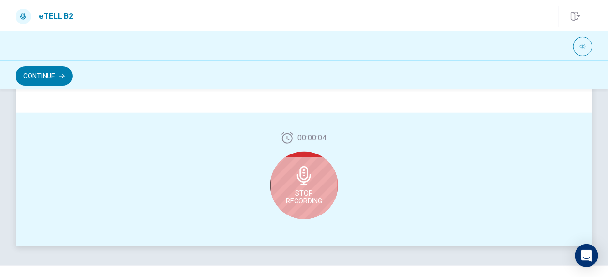
click at [304, 184] on icon at bounding box center [304, 175] width 14 height 19
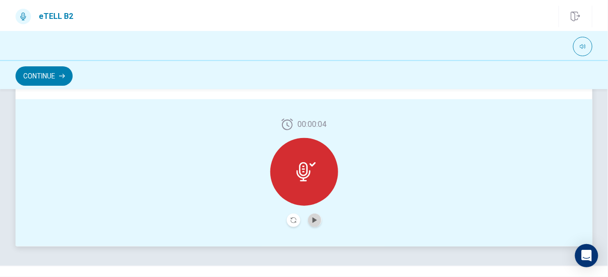
click at [314, 225] on button "Play Audio" at bounding box center [315, 221] width 14 height 14
click at [294, 225] on button "Record Again" at bounding box center [294, 221] width 14 height 14
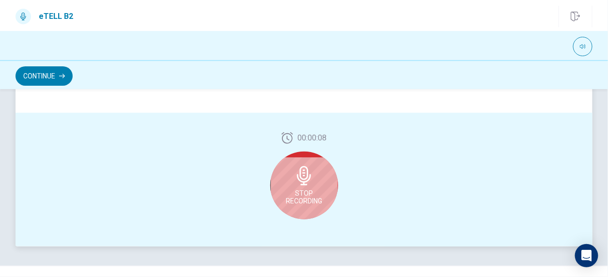
click at [322, 189] on div "Stop Recording" at bounding box center [304, 186] width 68 height 68
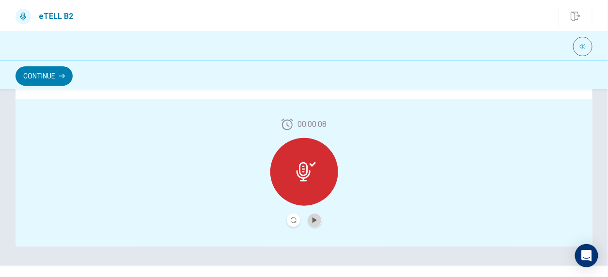
click at [308, 222] on button "Play Audio" at bounding box center [315, 221] width 14 height 14
click at [292, 220] on icon "Record Again" at bounding box center [294, 220] width 6 height 6
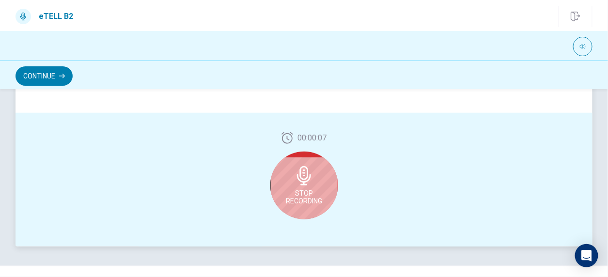
click at [298, 202] on span "Stop Recording" at bounding box center [304, 196] width 36 height 15
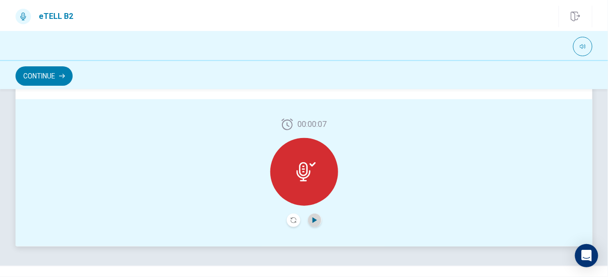
click at [312, 217] on icon "Play Audio" at bounding box center [314, 220] width 4 height 6
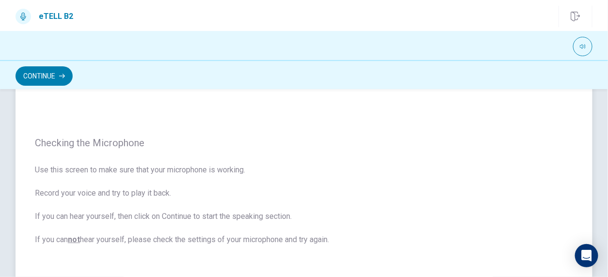
scroll to position [56, 0]
click at [49, 80] on button "Continue" at bounding box center [43, 75] width 57 height 19
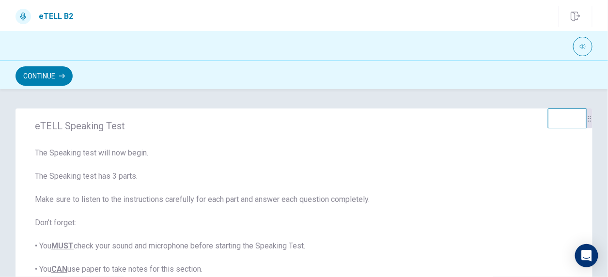
scroll to position [0, 0]
click at [52, 80] on button "Continue" at bounding box center [43, 75] width 57 height 19
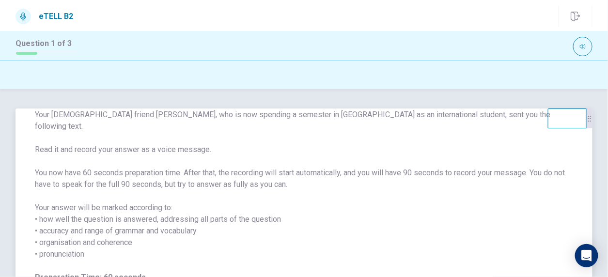
click at [144, 139] on span "Your [DEMOGRAPHIC_DATA] friend [PERSON_NAME], who is now spending a semester in…" at bounding box center [304, 184] width 538 height 151
click at [136, 167] on span "Your [DEMOGRAPHIC_DATA] friend [PERSON_NAME], who is now spending a semester in…" at bounding box center [304, 184] width 538 height 151
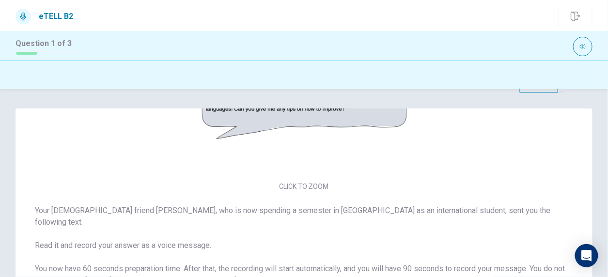
drag, startPoint x: 586, startPoint y: 122, endPoint x: 558, endPoint y: 20, distance: 106.1
click at [558, 20] on div "eTELL B2 Question 1 of 3 Question 1 of 3 CLICK TO ZOOM Your [DEMOGRAPHIC_DATA] …" at bounding box center [304, 138] width 608 height 277
drag, startPoint x: 371, startPoint y: 132, endPoint x: 366, endPoint y: 198, distance: 66.1
click at [366, 193] on div "CLICK TO ZOOM" at bounding box center [303, 109] width 577 height 167
click at [290, 121] on img at bounding box center [303, 102] width 205 height 152
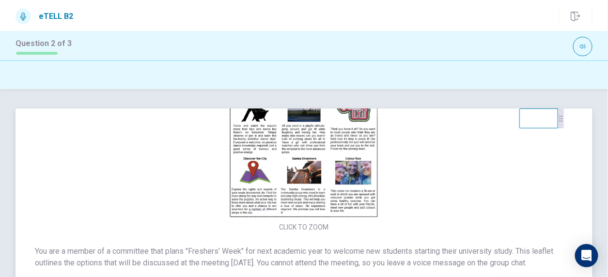
click at [330, 157] on img at bounding box center [303, 143] width 205 height 152
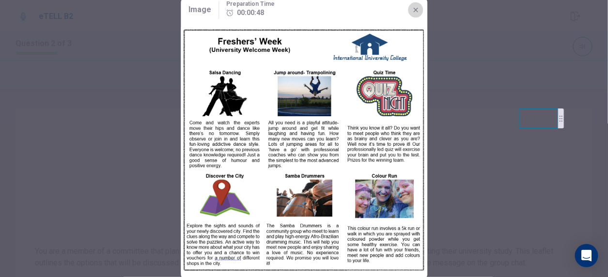
click at [415, 11] on icon "button" at bounding box center [415, 10] width 4 height 4
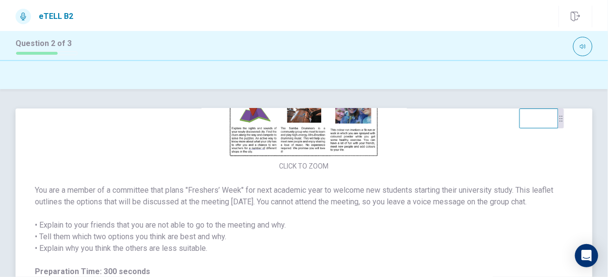
click at [334, 134] on img at bounding box center [303, 82] width 205 height 152
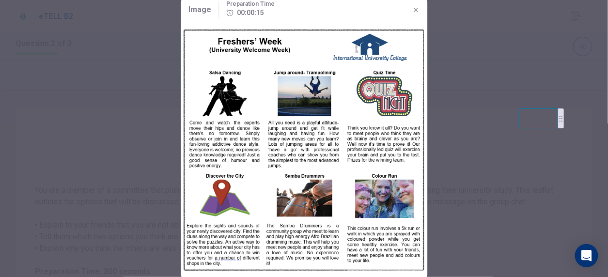
click at [486, 152] on div at bounding box center [304, 138] width 608 height 277
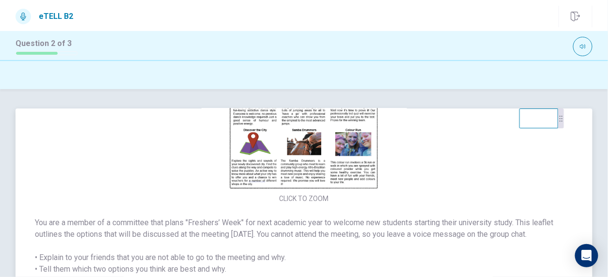
scroll to position [12, 0]
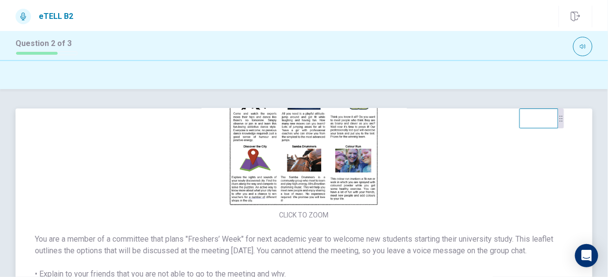
click at [329, 156] on img at bounding box center [303, 131] width 205 height 152
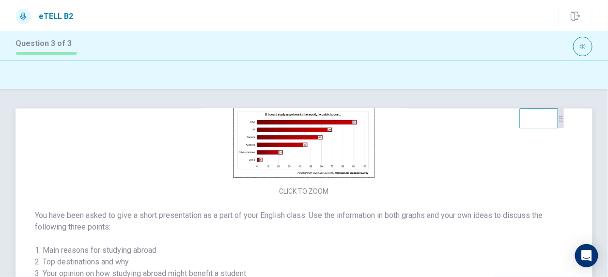
scroll to position [0, 0]
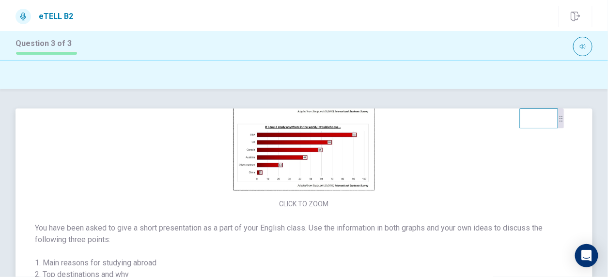
click at [337, 144] on img at bounding box center [303, 120] width 205 height 152
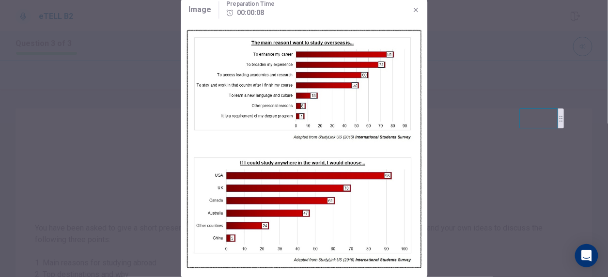
click at [449, 139] on div at bounding box center [304, 138] width 608 height 277
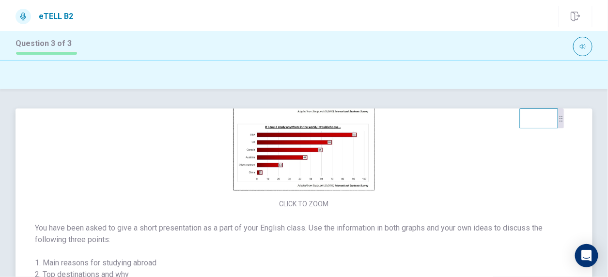
click at [308, 148] on img at bounding box center [303, 120] width 205 height 152
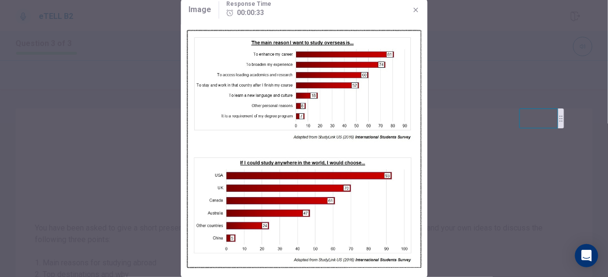
click at [466, 173] on div at bounding box center [304, 138] width 608 height 277
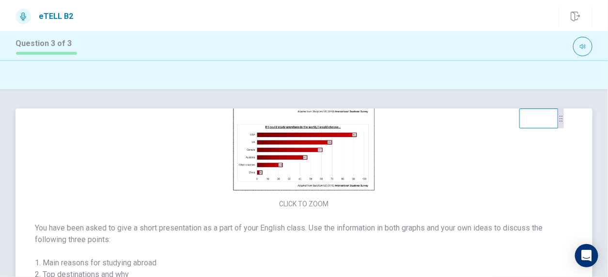
click at [341, 154] on img at bounding box center [303, 120] width 205 height 152
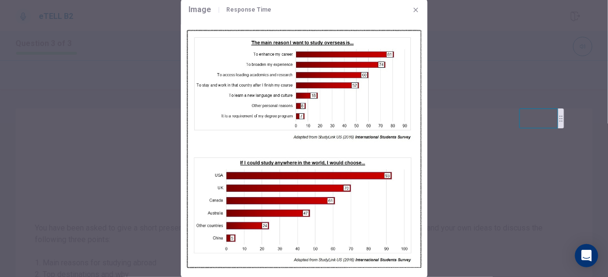
click at [458, 138] on div at bounding box center [304, 138] width 608 height 277
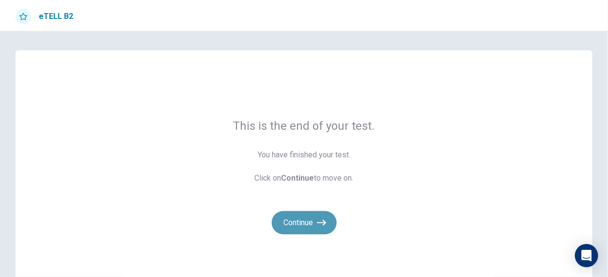
click at [309, 223] on button "Continue" at bounding box center [304, 222] width 65 height 23
